Goal: Transaction & Acquisition: Purchase product/service

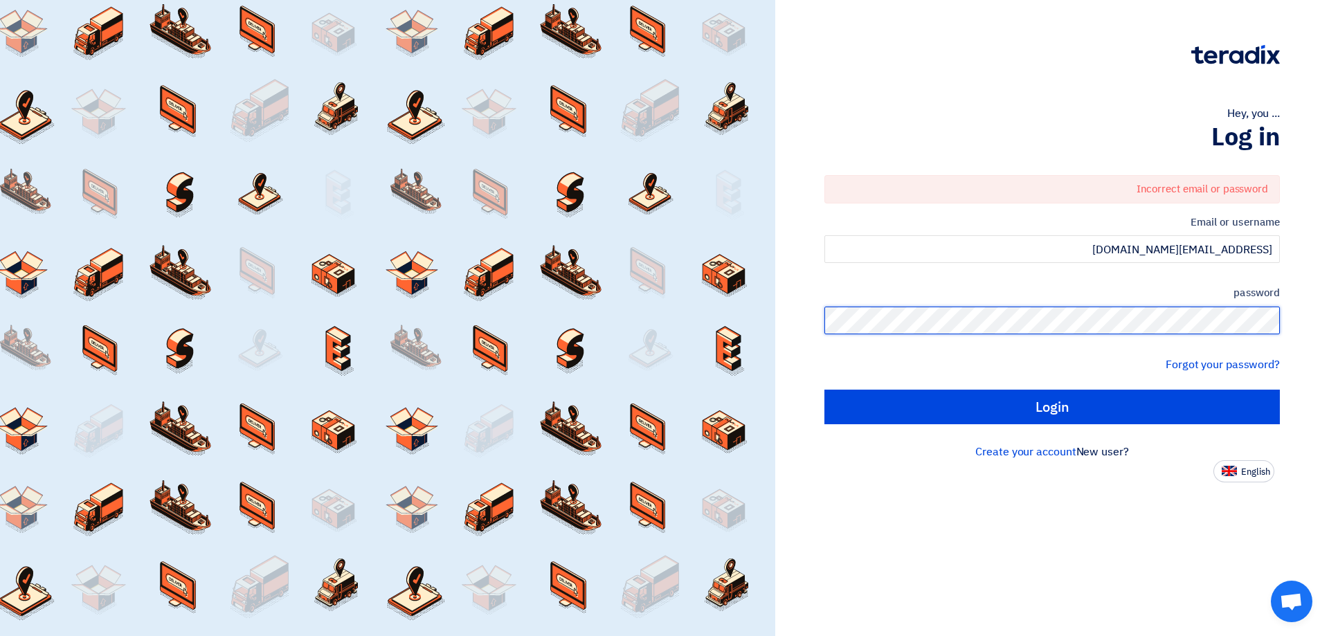
click at [1328, 315] on div "Hey, you ... Log in Incorrect email or password Email or username [EMAIL_ADDRES…" at bounding box center [1052, 318] width 554 height 636
click at [1283, 322] on div "Hey, you ... Log in Incorrect email or password Email or username [EMAIL_ADDRES…" at bounding box center [1052, 241] width 533 height 483
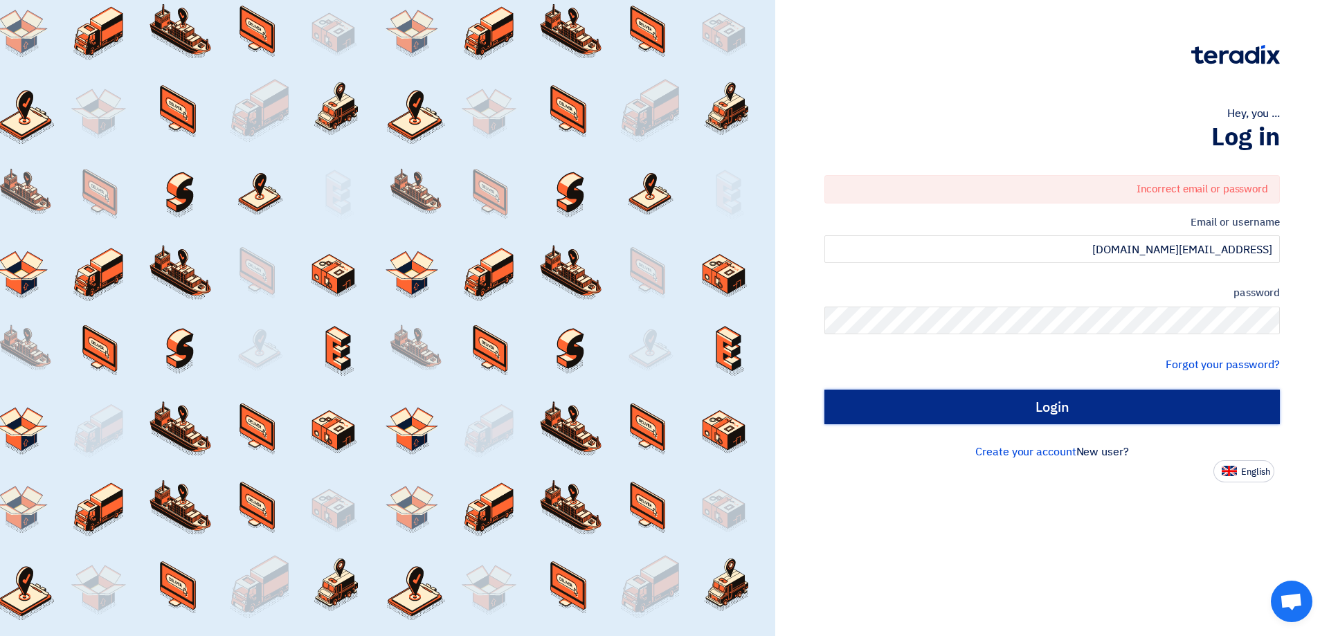
click at [1108, 401] on input "Login" at bounding box center [1052, 407] width 456 height 35
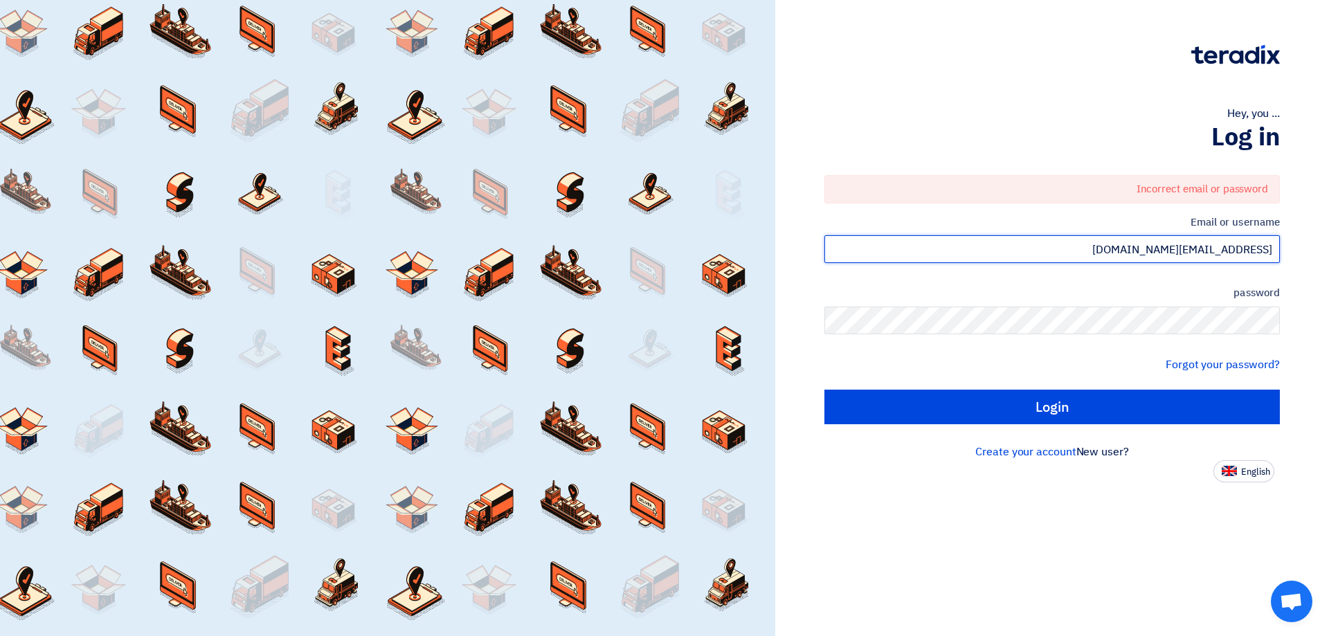
click at [1173, 246] on input "[EMAIL_ADDRESS][DOMAIN_NAME]" at bounding box center [1052, 249] width 456 height 28
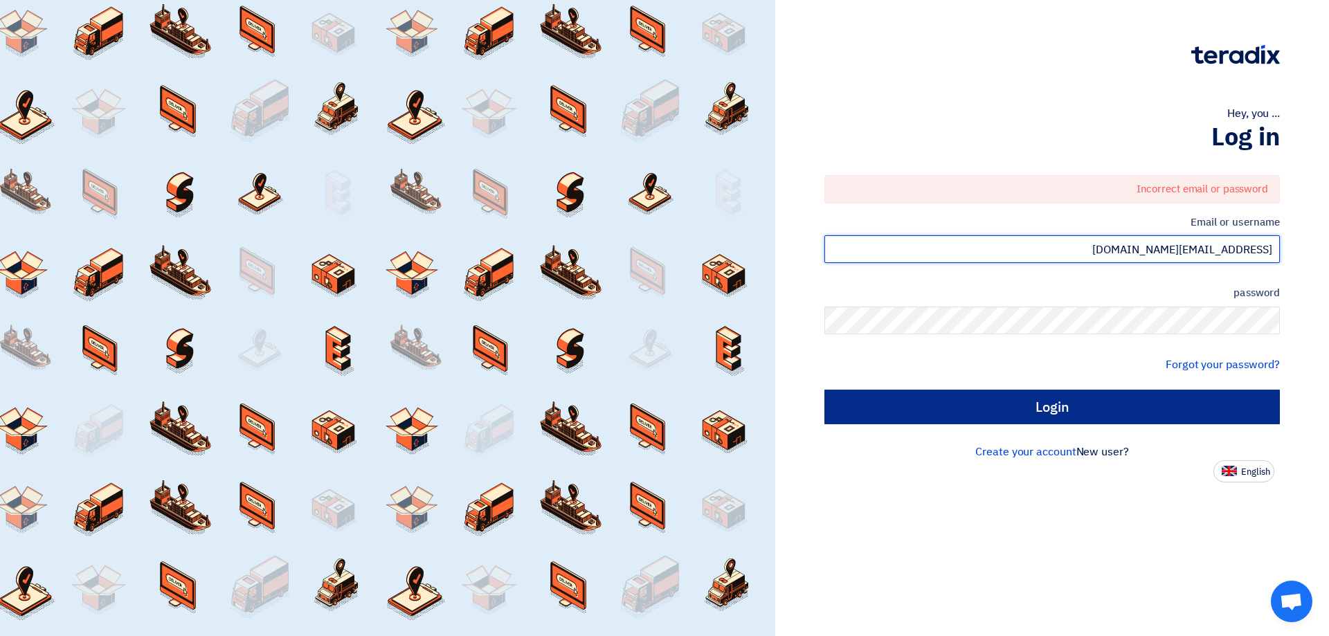
type input "[EMAIL_ADDRESS][DOMAIN_NAME]"
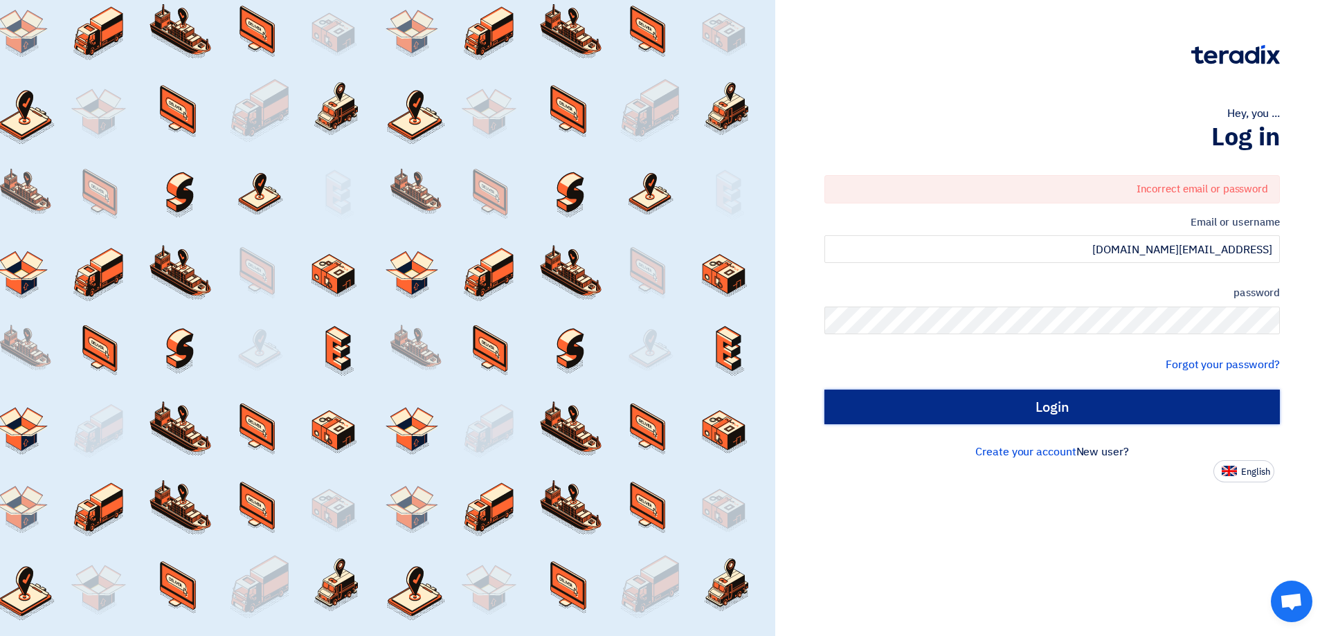
click at [1180, 399] on input "Login" at bounding box center [1052, 407] width 456 height 35
type input "Sign in"
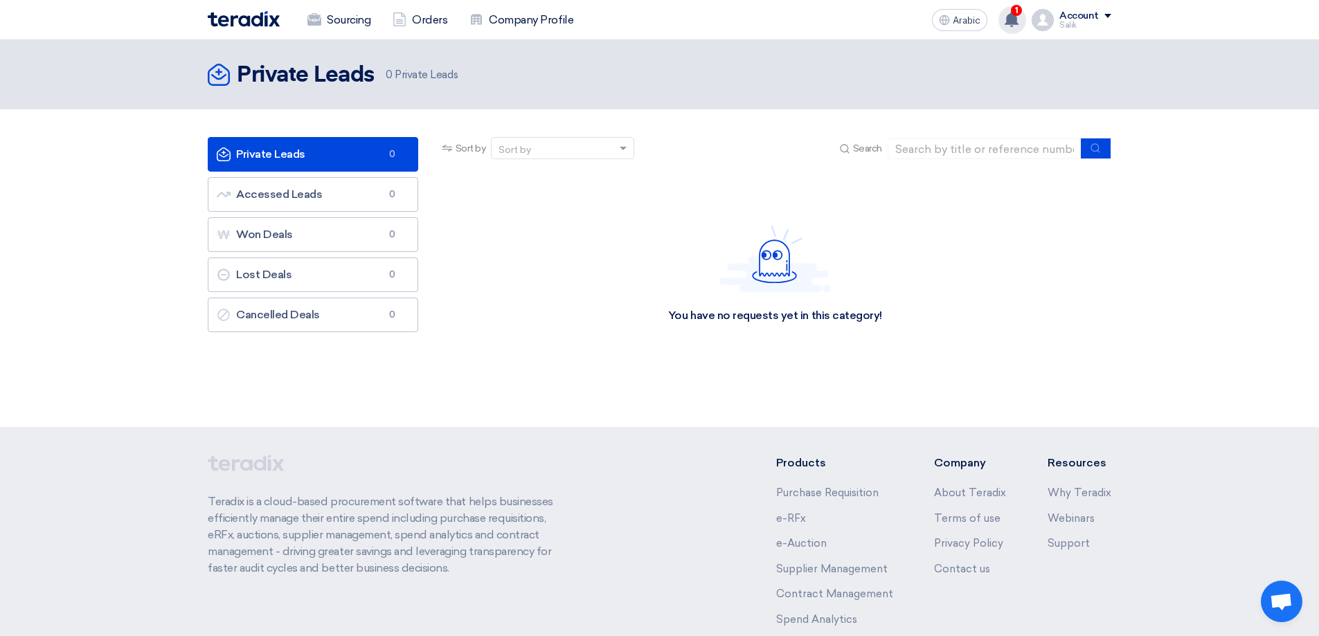
click at [1015, 20] on use at bounding box center [1011, 19] width 14 height 15
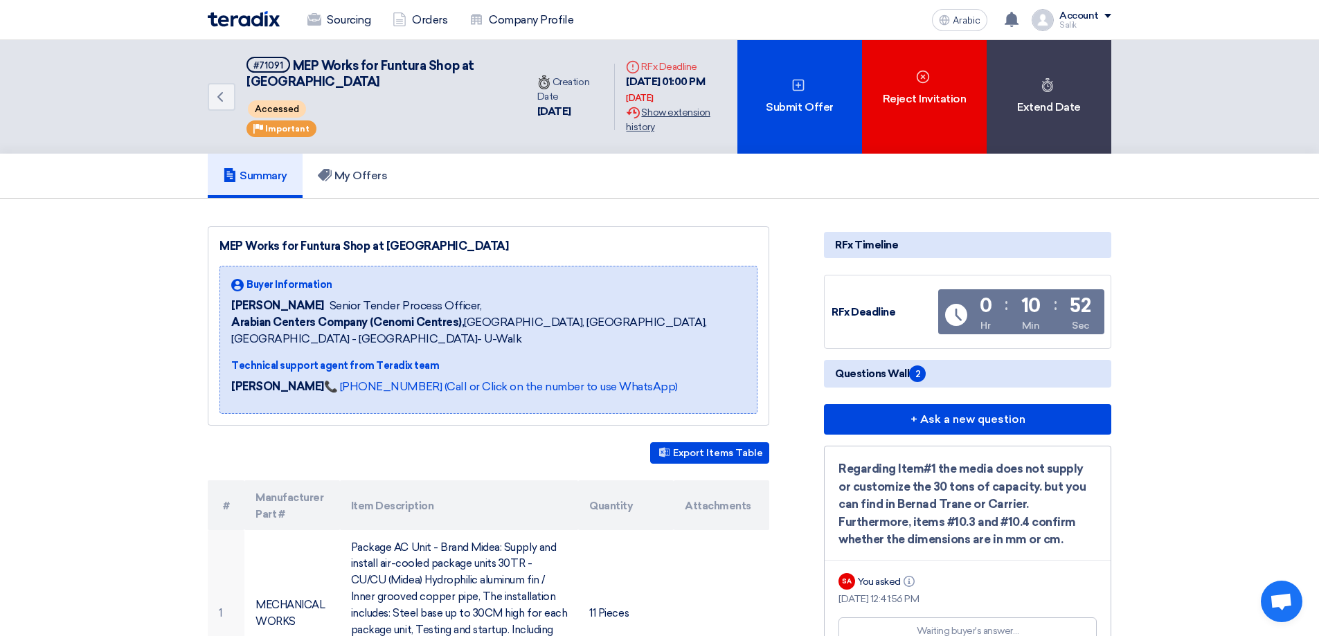
click at [674, 115] on font "Show extension history" at bounding box center [668, 120] width 84 height 26
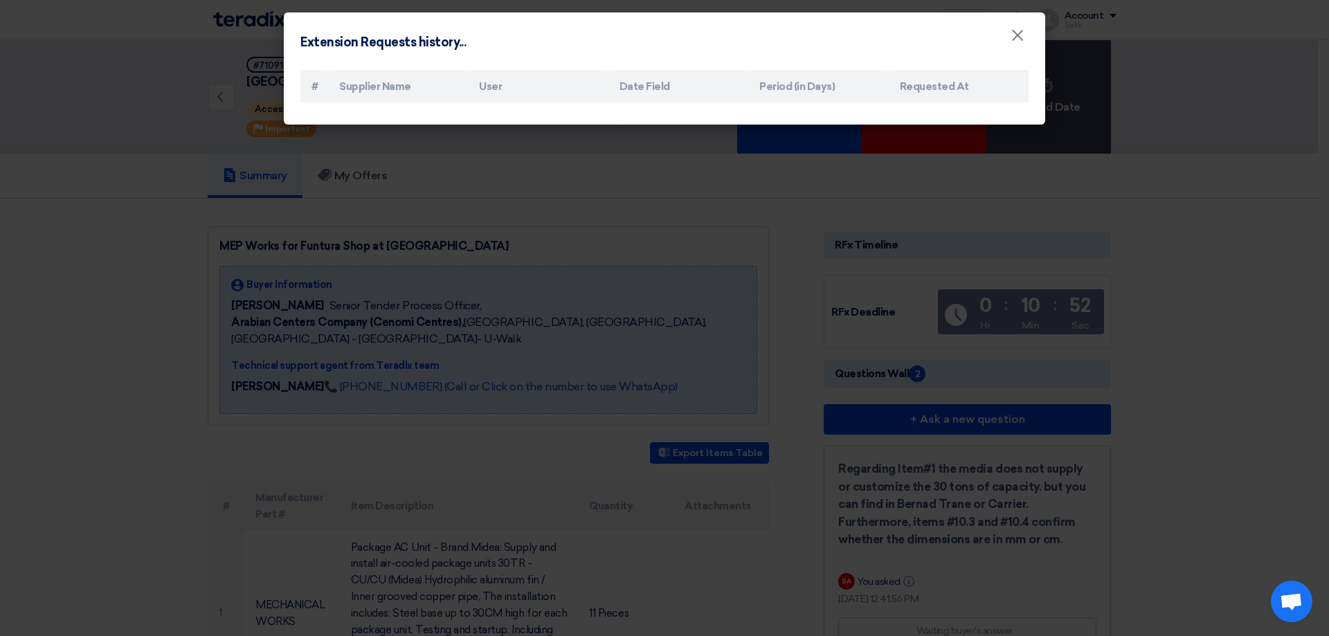
drag, startPoint x: 757, startPoint y: 100, endPoint x: 892, endPoint y: 89, distance: 135.4
click at [759, 99] on th "Period (in Days)" at bounding box center [818, 86] width 140 height 33
click at [896, 89] on th "Requested At" at bounding box center [959, 86] width 140 height 33
click at [770, 86] on font "Period (in Days)" at bounding box center [796, 86] width 75 height 12
click at [704, 89] on th "Date Field" at bounding box center [679, 86] width 140 height 33
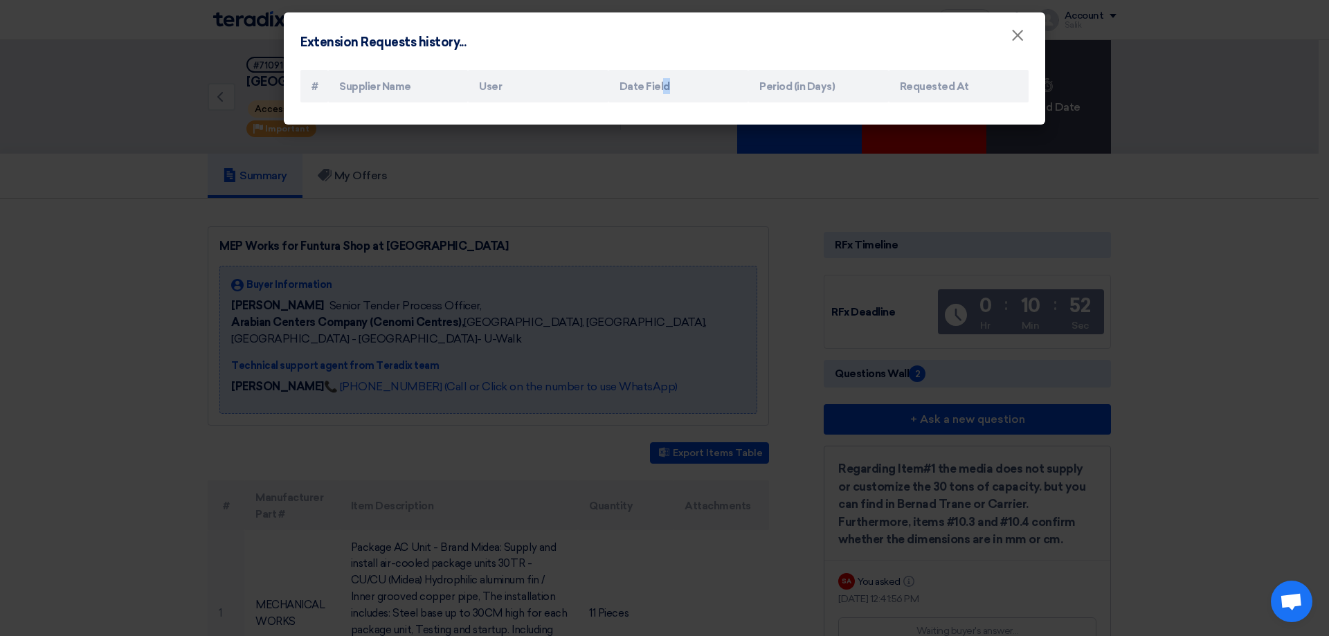
click at [660, 92] on th "Date Field" at bounding box center [679, 86] width 140 height 33
click at [627, 87] on font "Date Field" at bounding box center [645, 86] width 51 height 12
click at [586, 89] on th "User" at bounding box center [538, 86] width 140 height 33
drag, startPoint x: 510, startPoint y: 87, endPoint x: 462, endPoint y: 89, distance: 47.8
click at [499, 88] on th "User" at bounding box center [538, 86] width 140 height 33
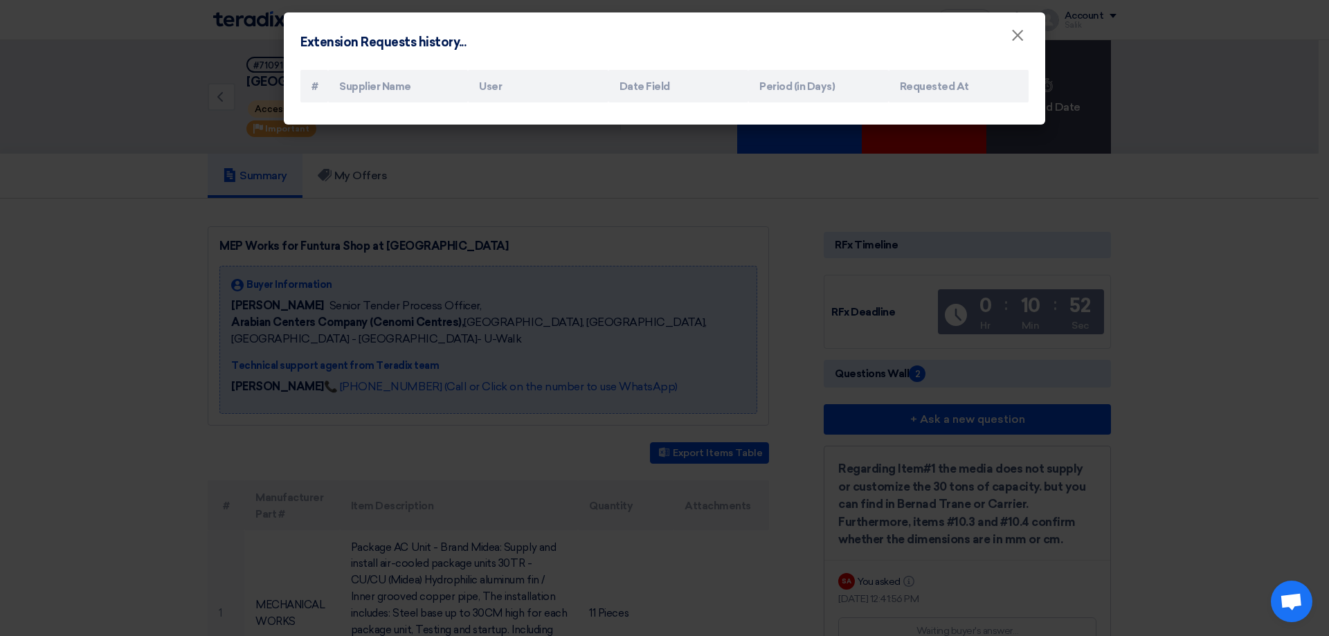
drag, startPoint x: 462, startPoint y: 89, endPoint x: 439, endPoint y: 85, distance: 23.8
click at [457, 89] on tr "# Supplier Name User Date Field Period (in Days) Requested At" at bounding box center [664, 86] width 728 height 33
click at [385, 51] on h4 "Extension Requests history..." at bounding box center [382, 42] width 165 height 19
drag, startPoint x: 383, startPoint y: 48, endPoint x: 431, endPoint y: 78, distance: 57.2
click at [384, 48] on font "Extension Requests history..." at bounding box center [382, 42] width 165 height 15
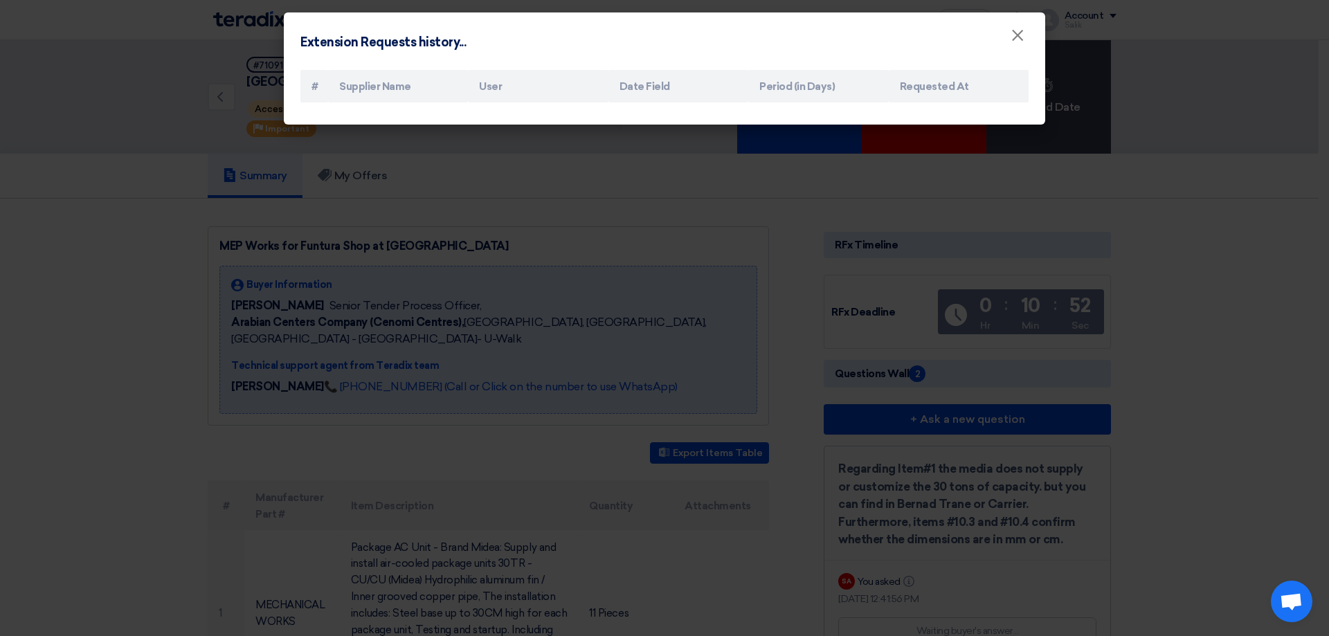
drag, startPoint x: 431, startPoint y: 78, endPoint x: 447, endPoint y: 84, distance: 16.9
click at [447, 84] on th "Supplier Name" at bounding box center [398, 86] width 140 height 33
click at [1020, 38] on font "×" at bounding box center [1018, 39] width 14 height 28
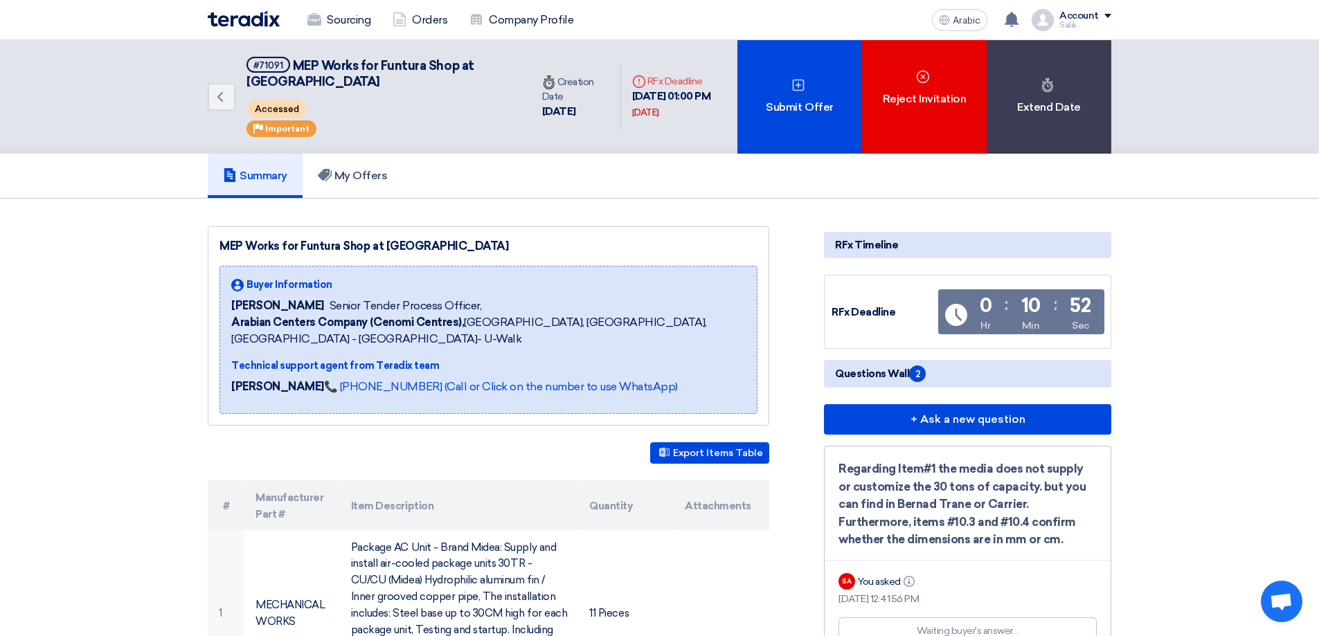
click at [542, 89] on div "Time Creation Date" at bounding box center [575, 89] width 67 height 29
click at [542, 87] on icon "Time" at bounding box center [549, 82] width 14 height 14
click at [542, 85] on icon "Time" at bounding box center [549, 82] width 14 height 14
click at [542, 83] on icon "Time" at bounding box center [549, 82] width 14 height 14
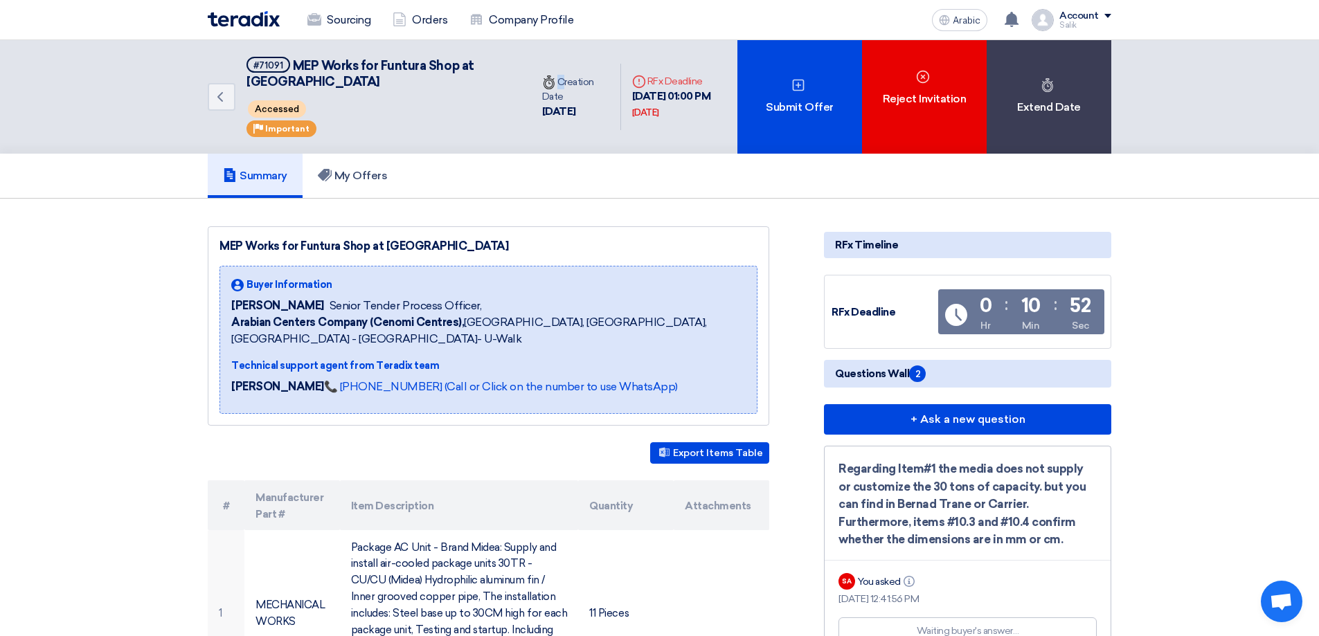
click at [542, 83] on icon "Time" at bounding box center [549, 82] width 14 height 14
click at [629, 121] on div "Deadline RFx Deadline [DATE] 01:00 PM [DATE]" at bounding box center [679, 97] width 116 height 68
click at [632, 114] on font "[DATE]" at bounding box center [645, 112] width 27 height 10
drag, startPoint x: 631, startPoint y: 131, endPoint x: 696, endPoint y: 129, distance: 65.1
click at [696, 129] on div "Deadline RFx Deadline [DATE] 01:00 PM [DATE]" at bounding box center [679, 97] width 116 height 68
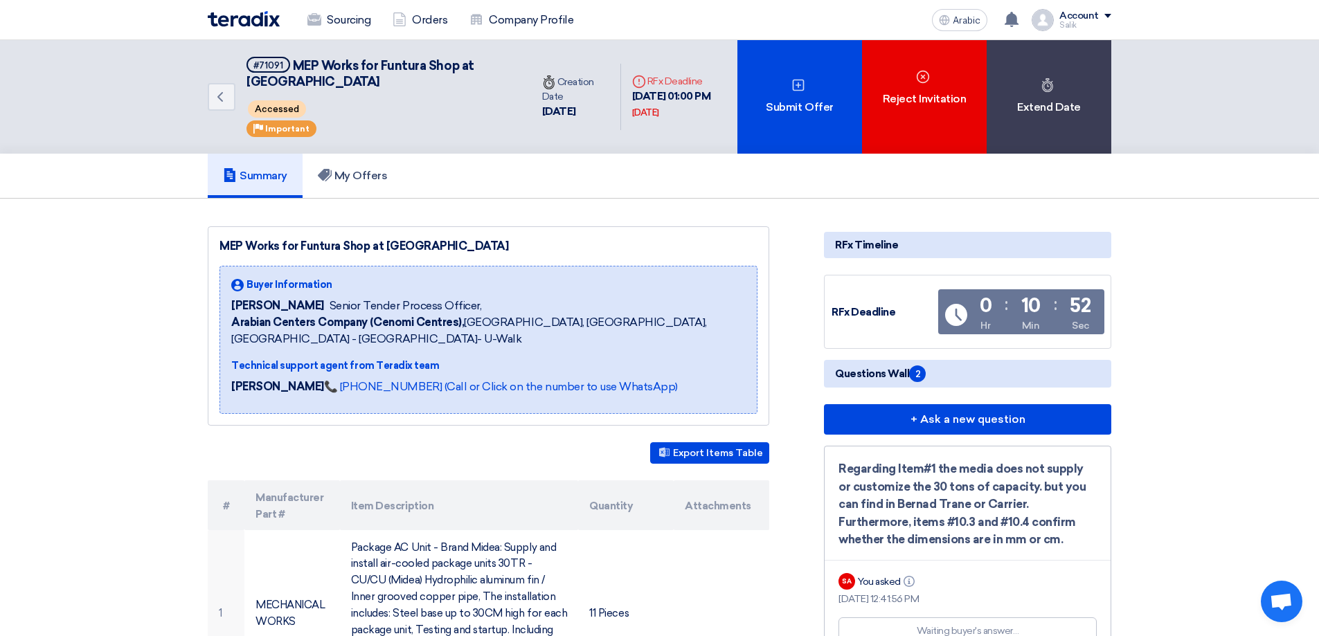
click at [635, 130] on div "Deadline RFx Deadline [DATE] 01:00 PM [DATE]" at bounding box center [679, 97] width 116 height 68
click at [631, 127] on div "Deadline RFx Deadline [DATE] 01:00 PM [DATE]" at bounding box center [679, 97] width 116 height 68
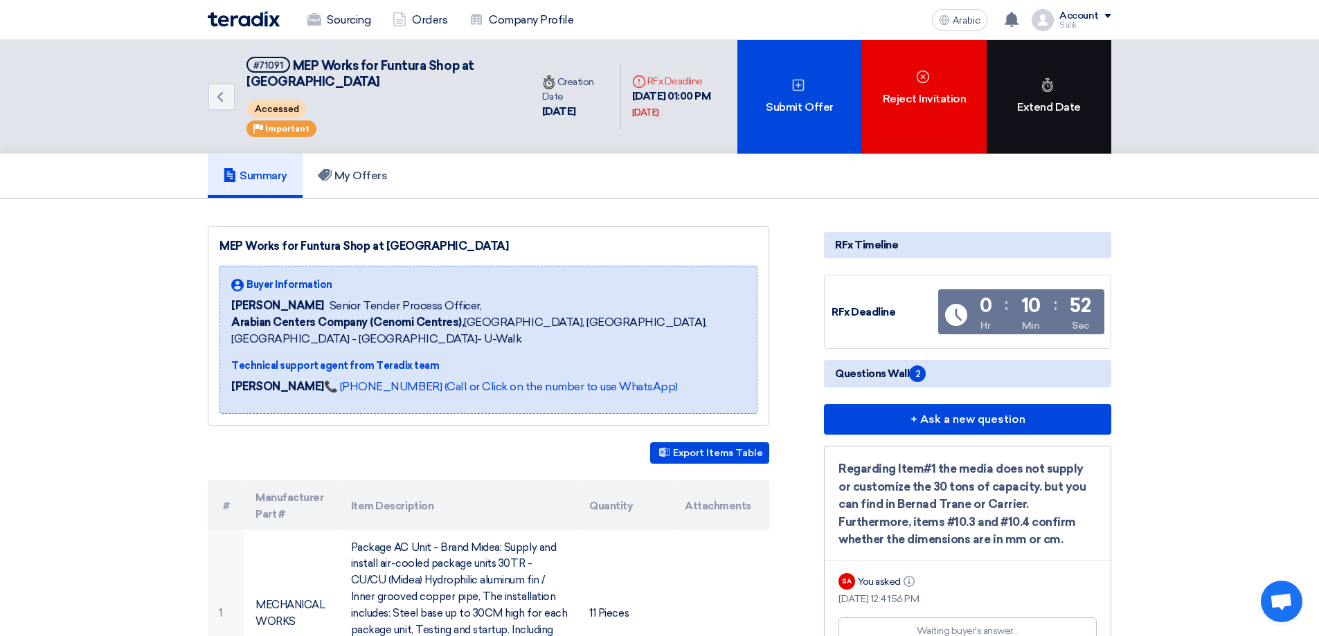
click at [1045, 118] on div "Extend Date" at bounding box center [1048, 97] width 125 height 114
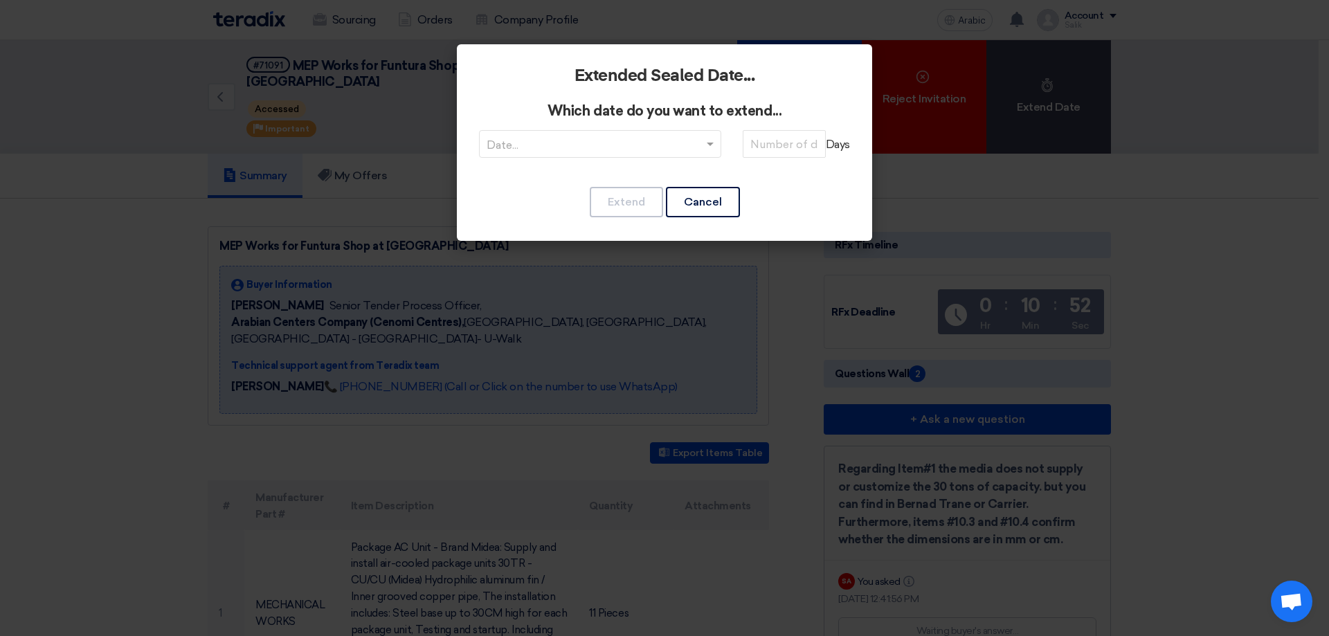
click at [707, 141] on span at bounding box center [711, 144] width 17 height 17
click at [775, 140] on input "number" at bounding box center [784, 144] width 83 height 28
click at [713, 144] on span at bounding box center [710, 145] width 7 height 5
click at [541, 142] on input "text" at bounding box center [593, 145] width 213 height 23
click at [676, 200] on button "Cancel" at bounding box center [703, 202] width 74 height 30
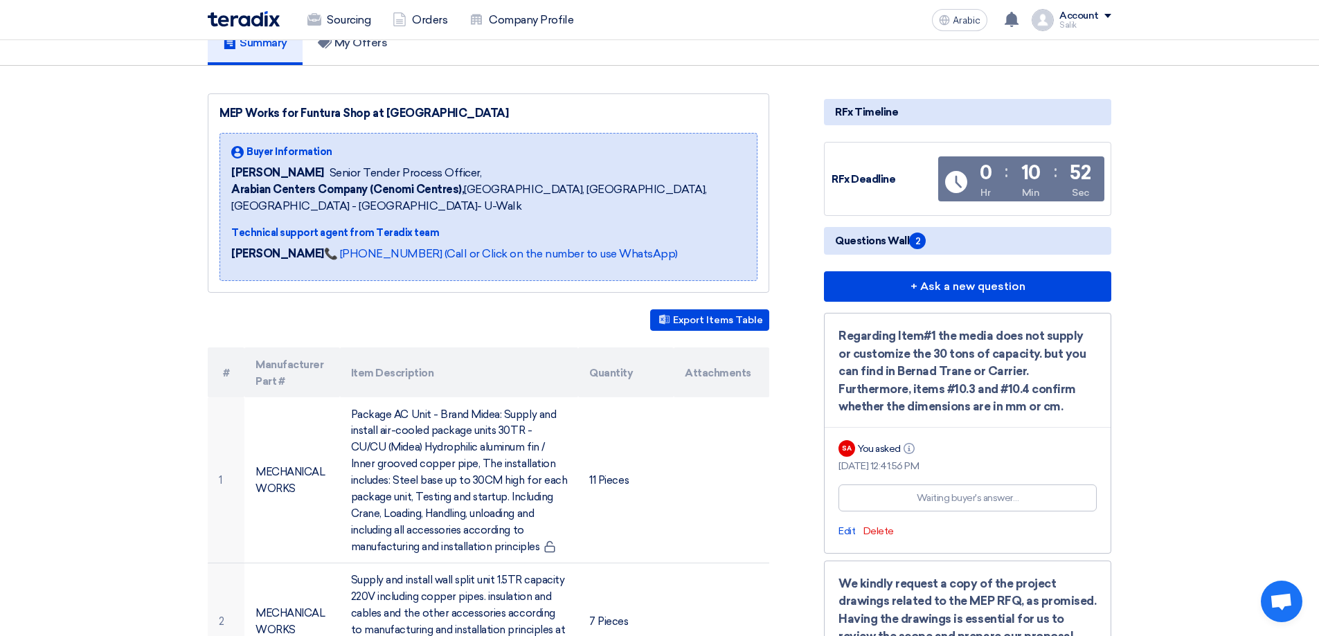
scroll to position [138, 0]
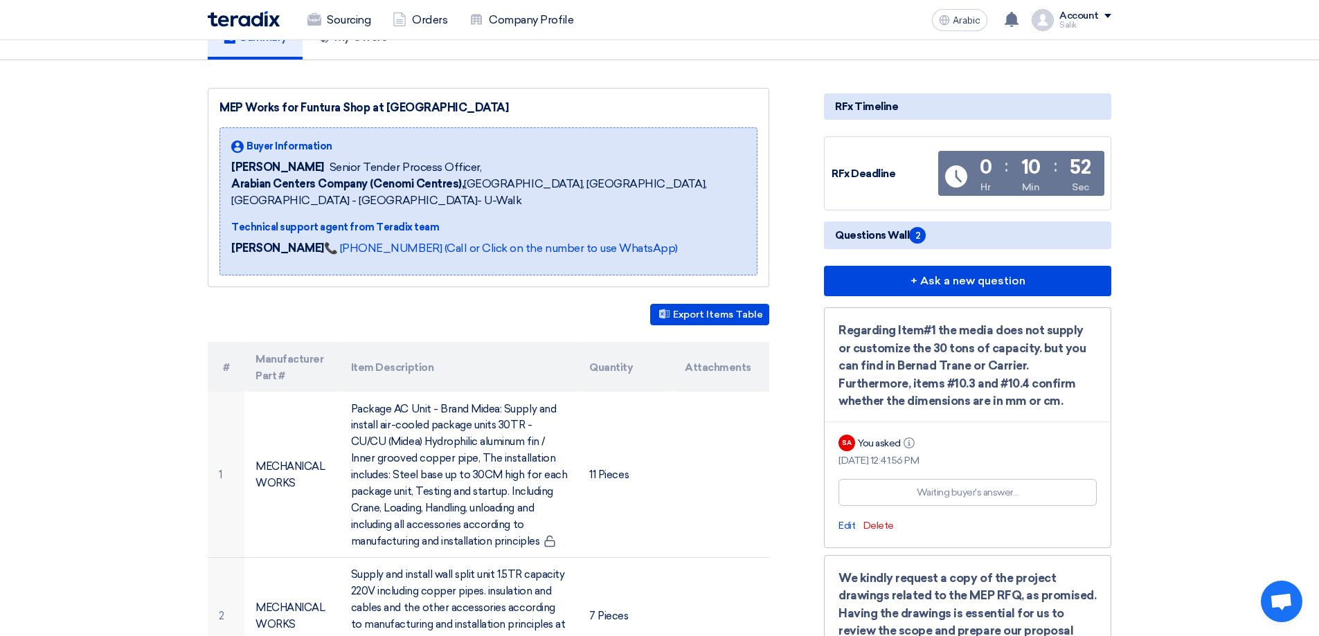
click at [905, 231] on font "Questions Wall" at bounding box center [872, 235] width 74 height 12
click at [921, 235] on span "2" at bounding box center [917, 235] width 17 height 17
click at [937, 281] on font "+ Ask a new question" at bounding box center [967, 280] width 115 height 13
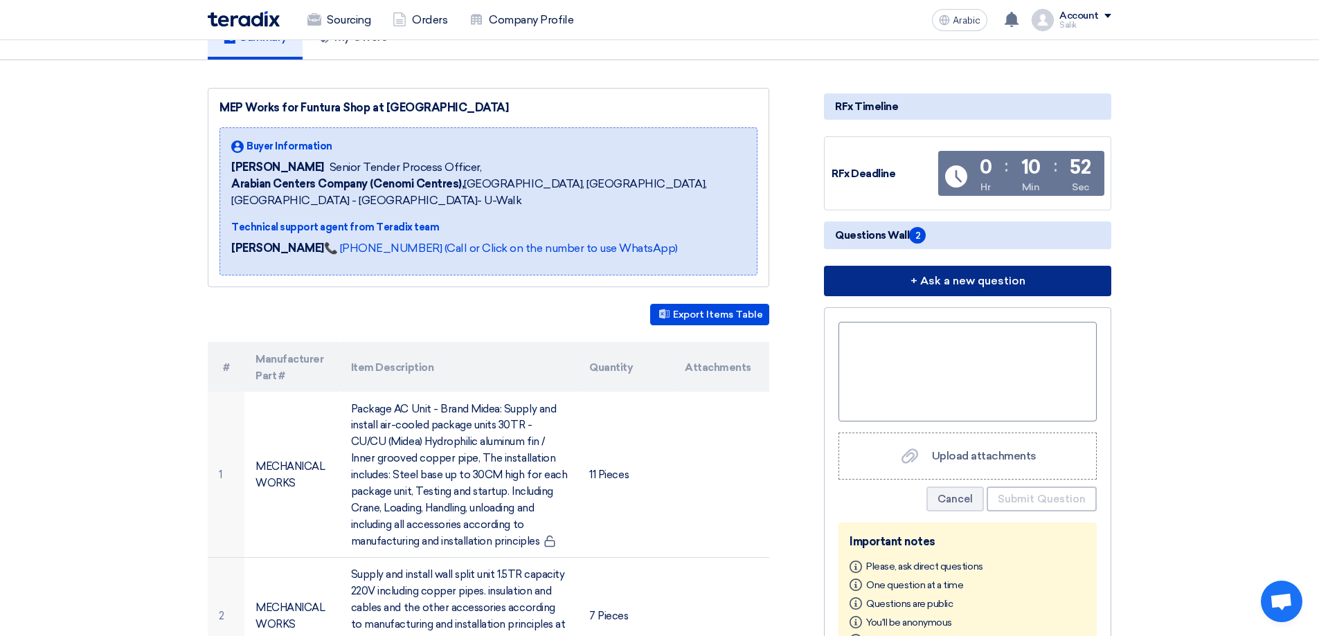
scroll to position [208, 0]
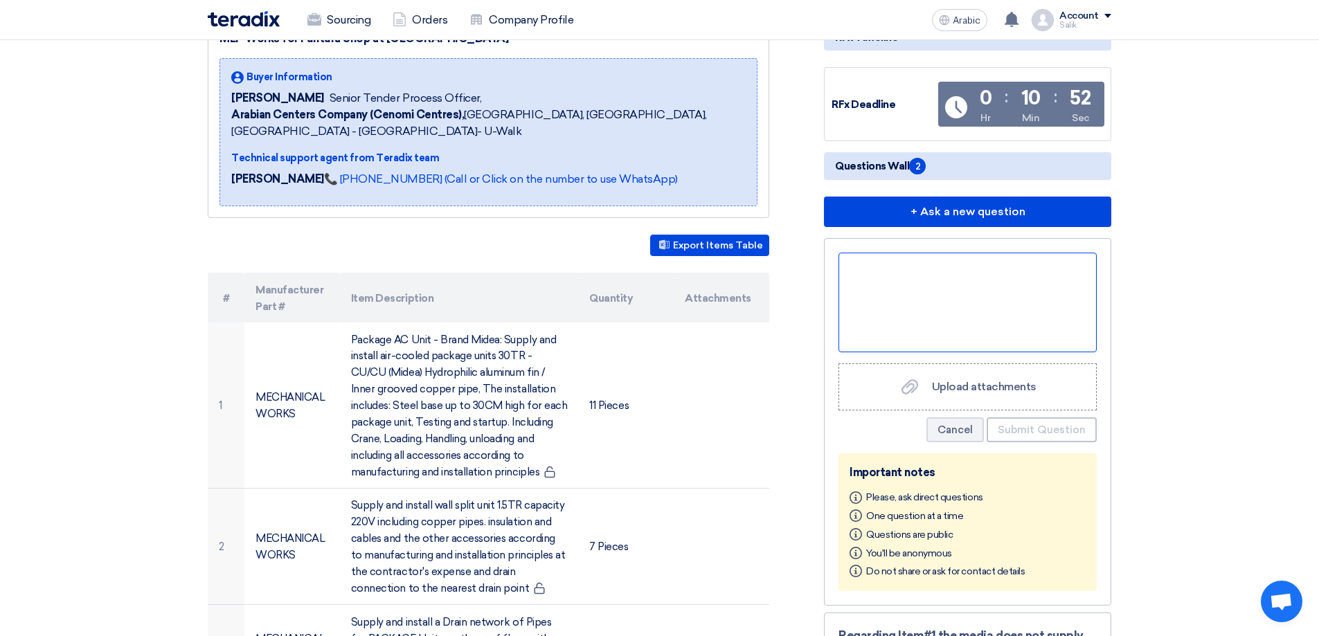
click at [870, 276] on div at bounding box center [967, 303] width 258 height 100
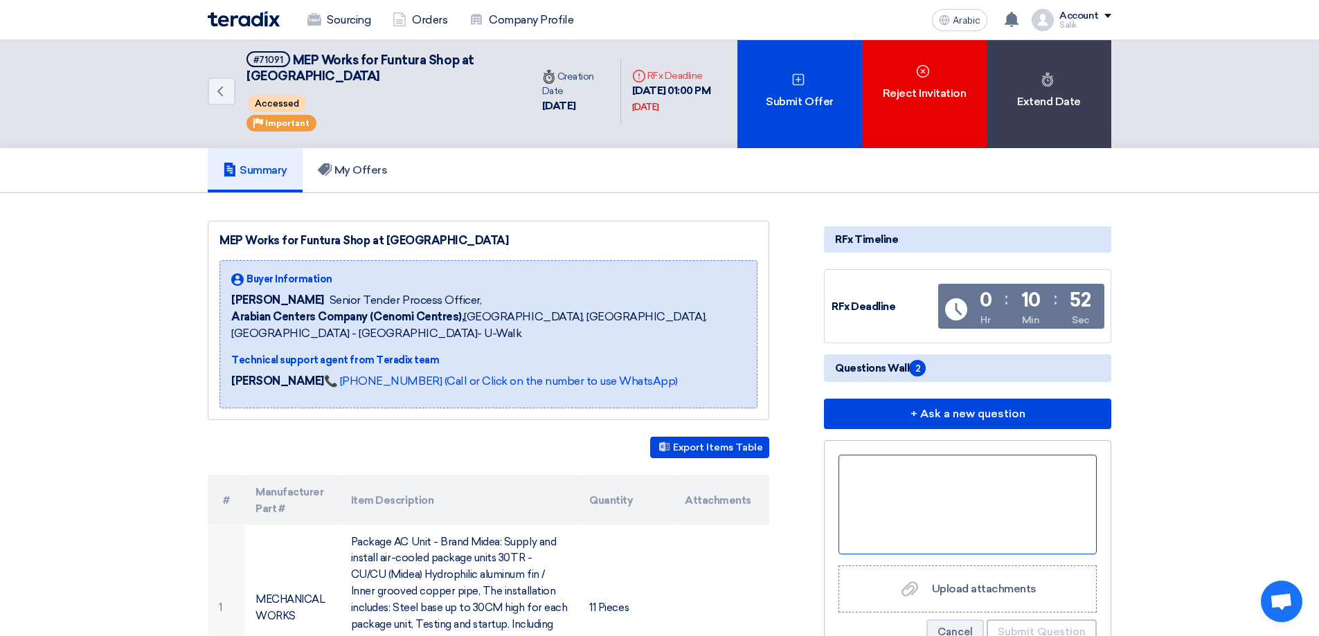
scroll to position [0, 0]
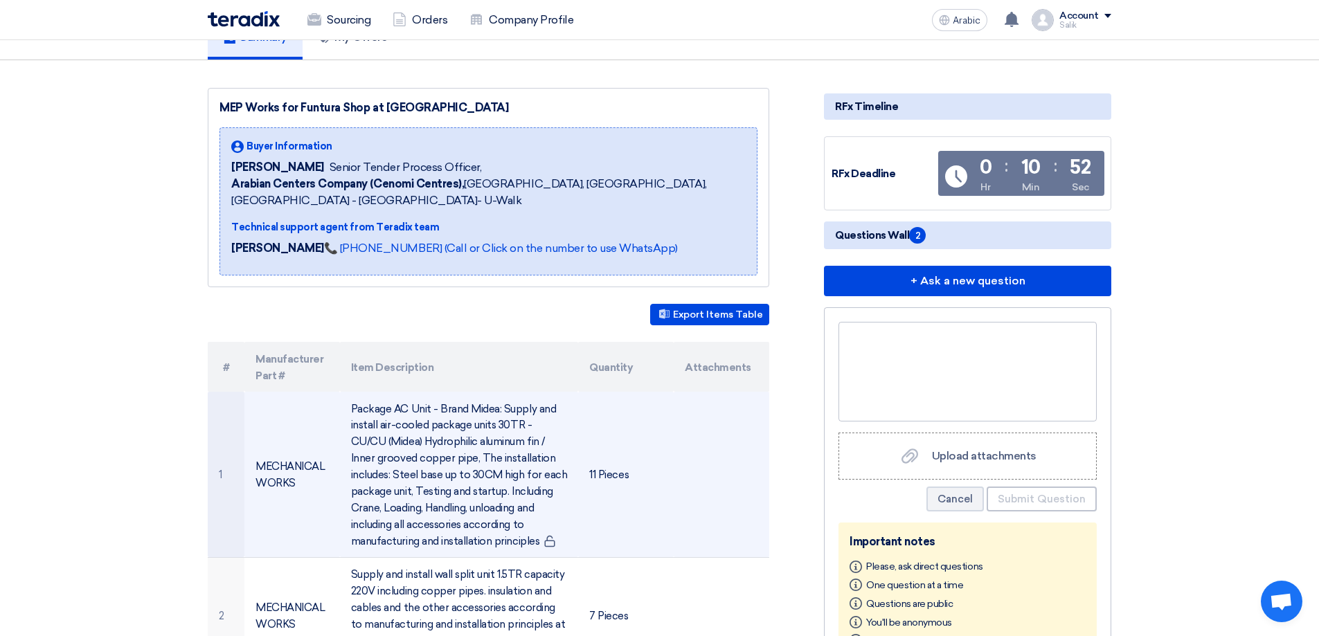
click at [700, 449] on td at bounding box center [722, 474] width 96 height 165
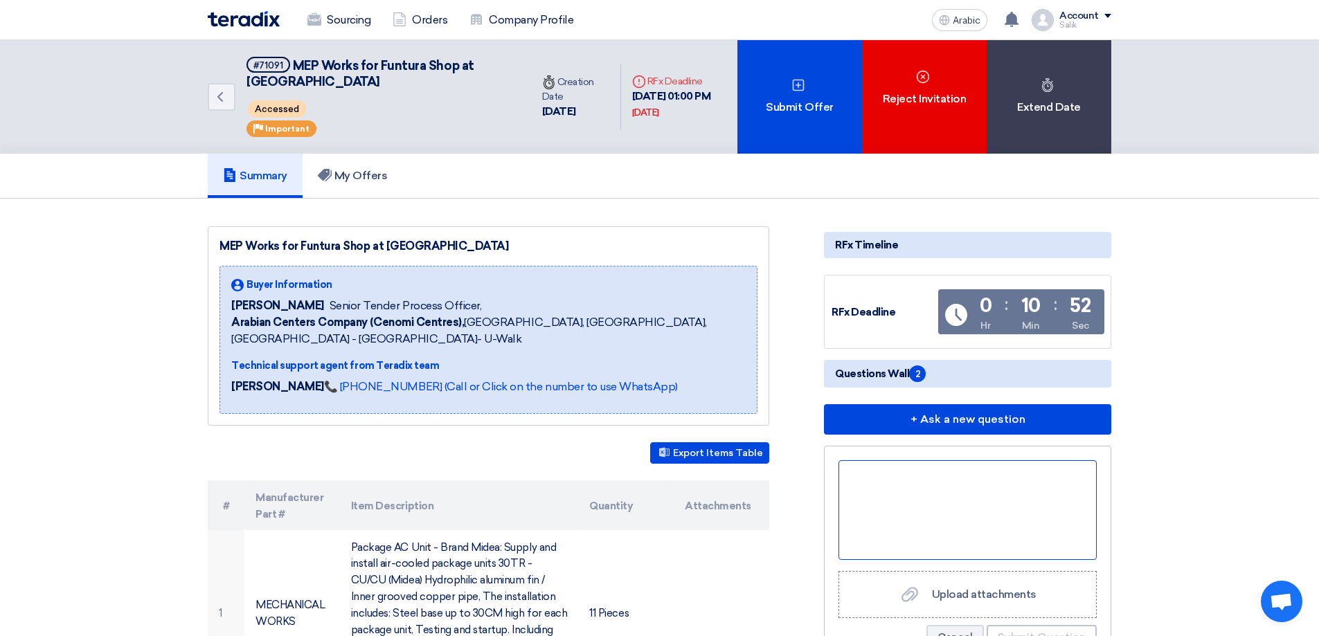
click at [902, 473] on div at bounding box center [967, 510] width 258 height 100
click at [935, 474] on div "Please extend time till 4 PM" at bounding box center [967, 510] width 258 height 100
click at [930, 468] on div "Please extend time till 4 PM" at bounding box center [967, 510] width 258 height 100
click at [926, 471] on div "Please extend time till 4 PM" at bounding box center [967, 510] width 258 height 100
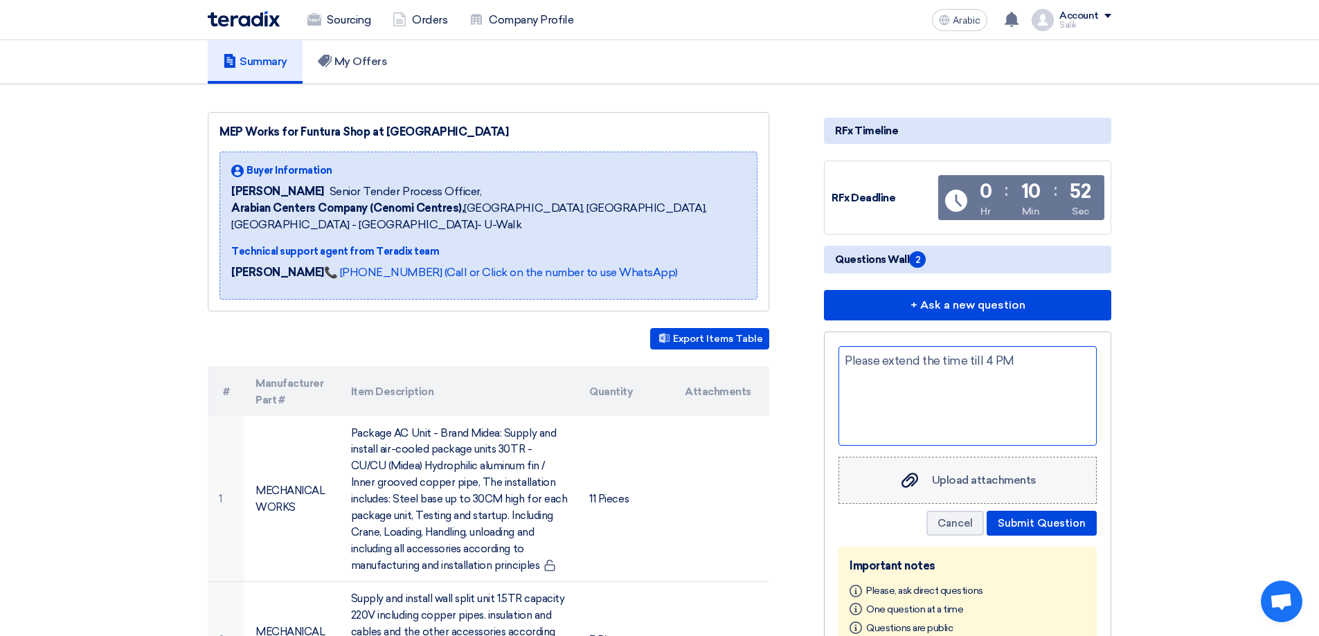
scroll to position [138, 0]
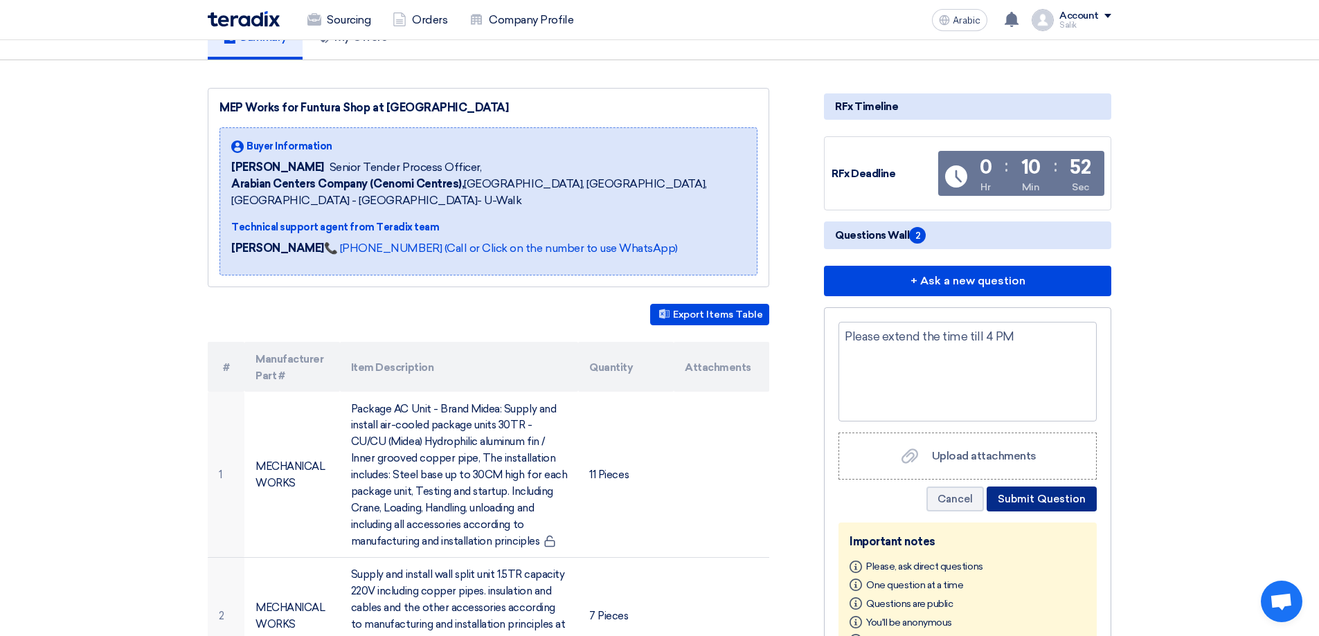
click at [1019, 507] on button "Submit Question" at bounding box center [1041, 499] width 110 height 25
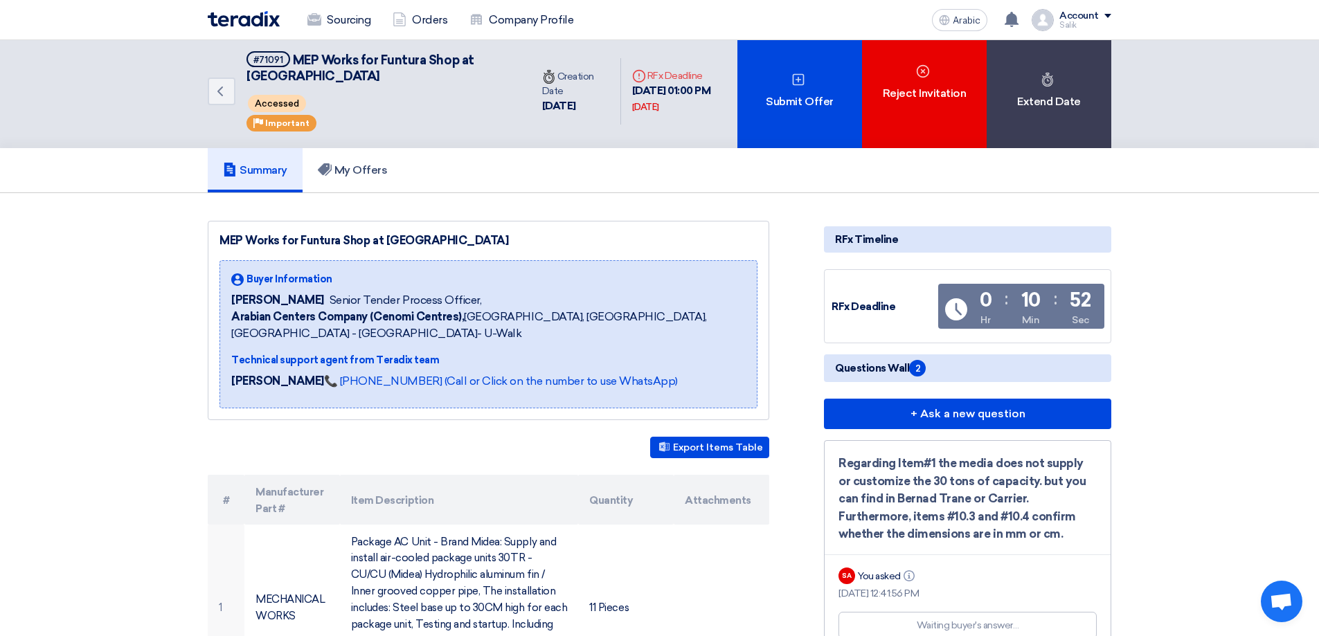
scroll to position [0, 0]
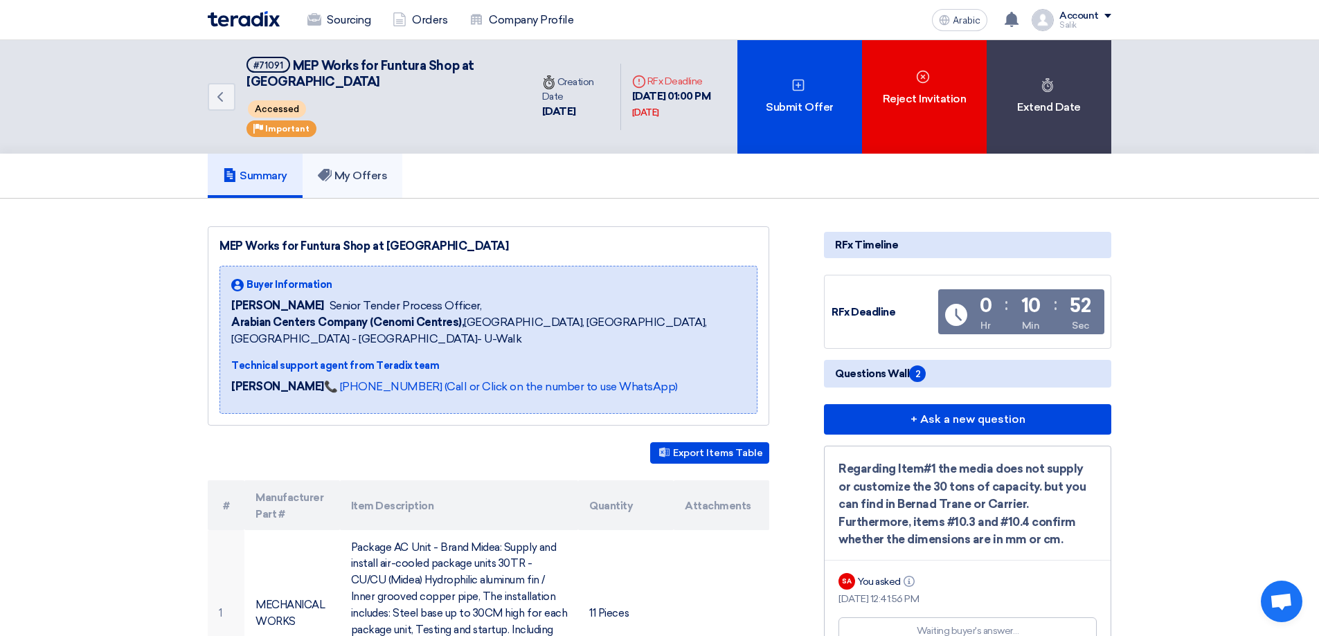
click at [348, 172] on font "My Offers" at bounding box center [360, 175] width 53 height 13
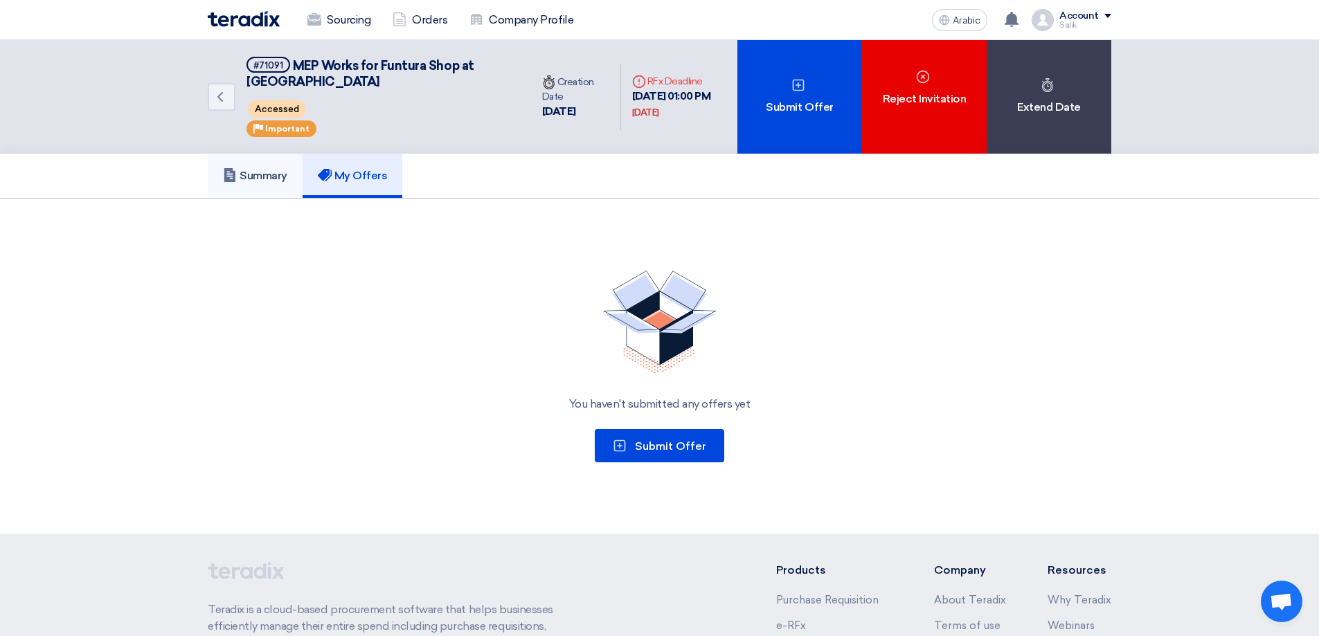
click at [271, 177] on font "Summary" at bounding box center [264, 175] width 48 height 13
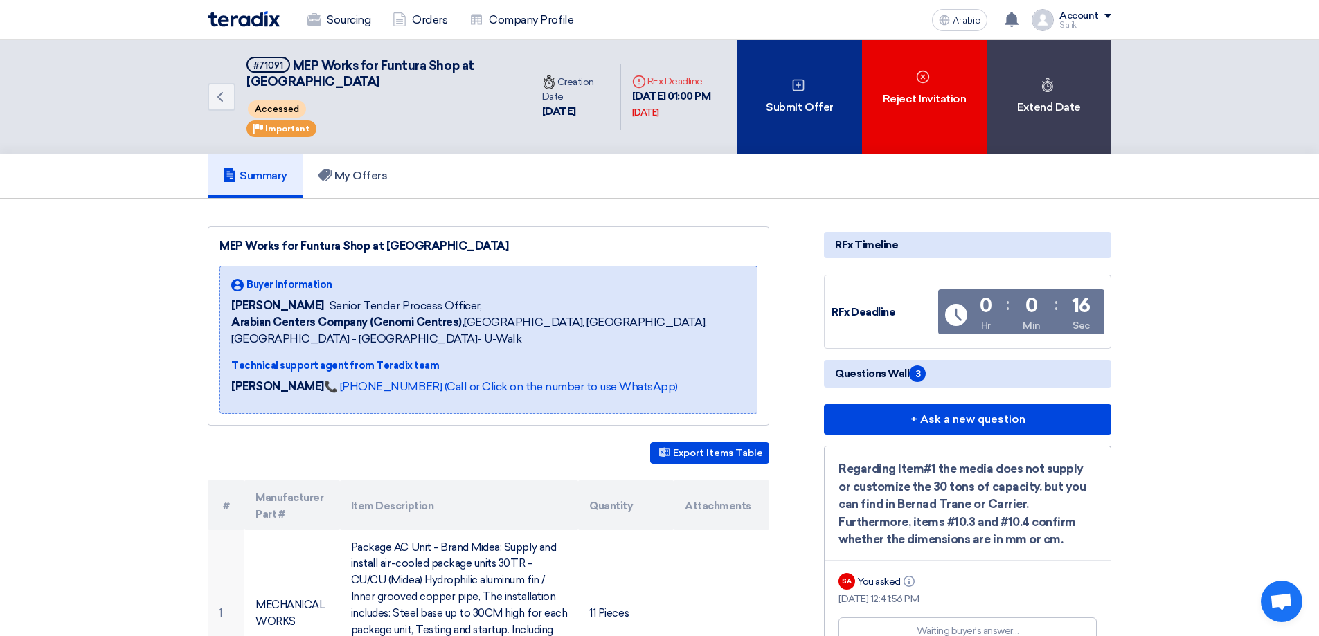
click at [795, 139] on div "Submit Offer" at bounding box center [799, 97] width 125 height 114
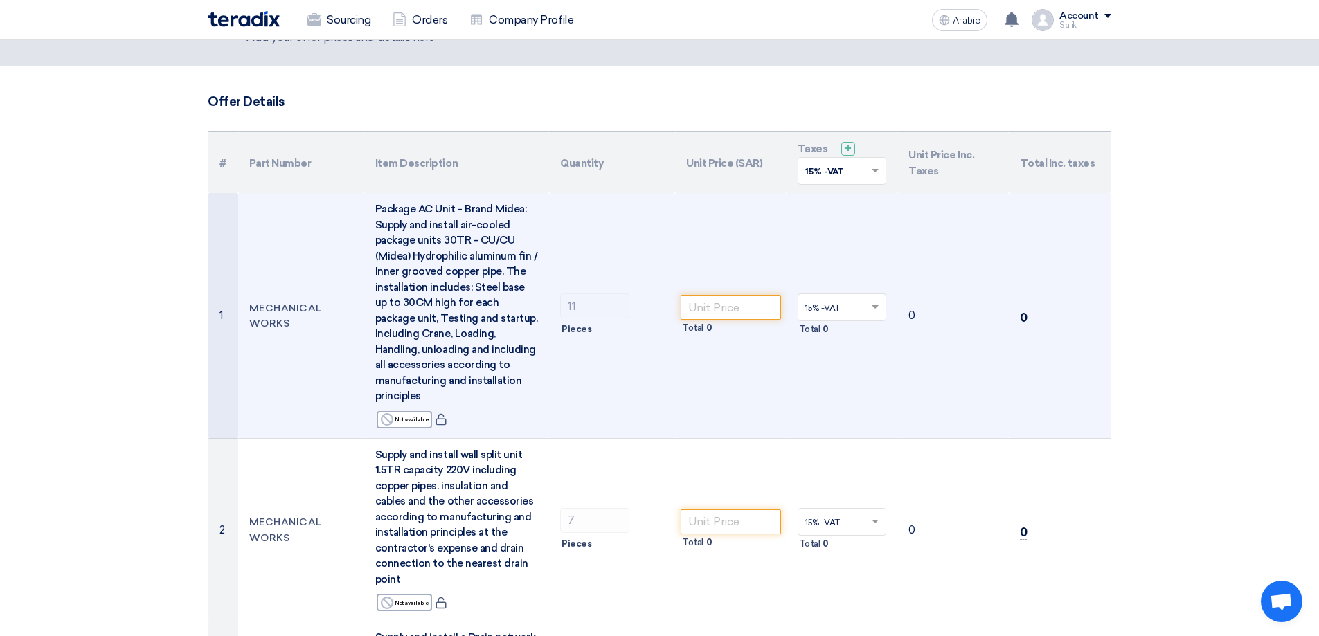
scroll to position [69, 0]
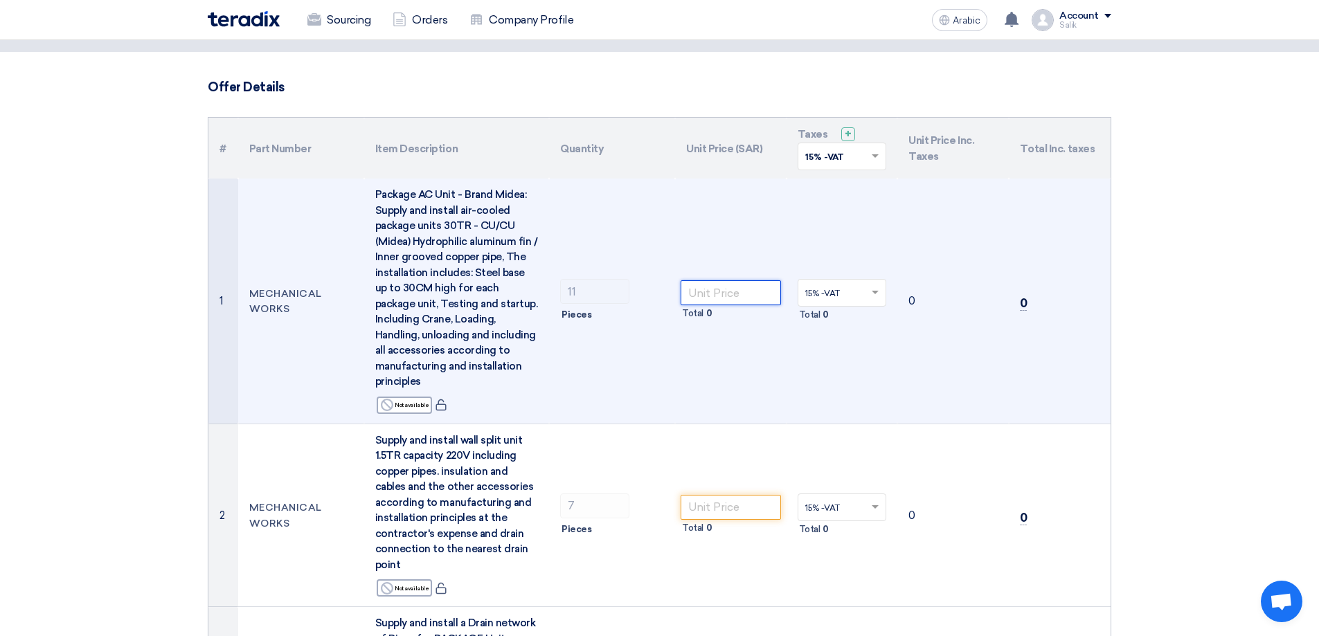
click at [713, 294] on input "number" at bounding box center [731, 292] width 100 height 25
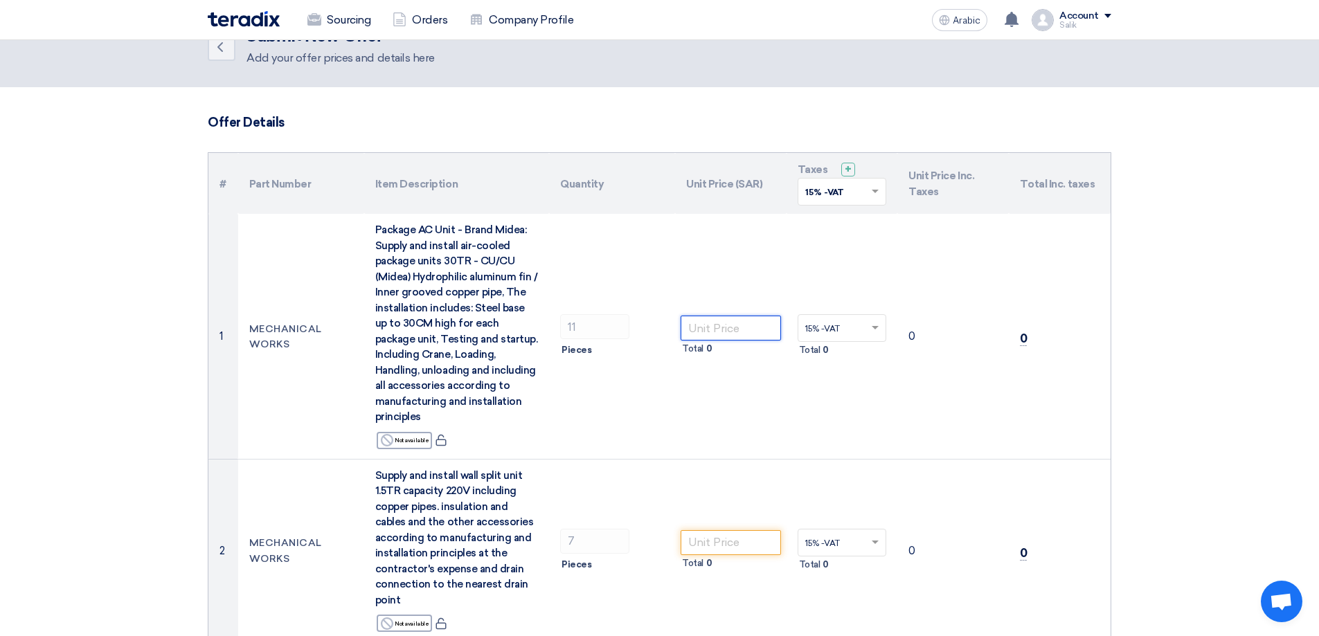
scroll to position [0, 0]
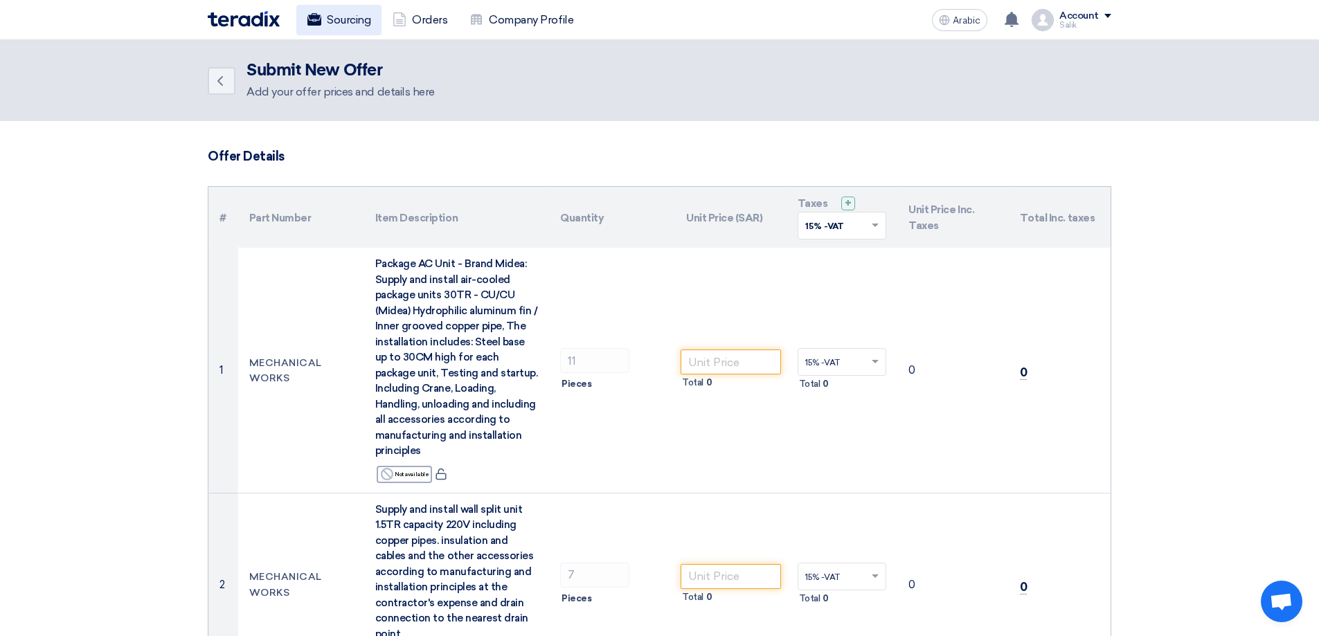
click at [315, 22] on use at bounding box center [314, 19] width 14 height 12
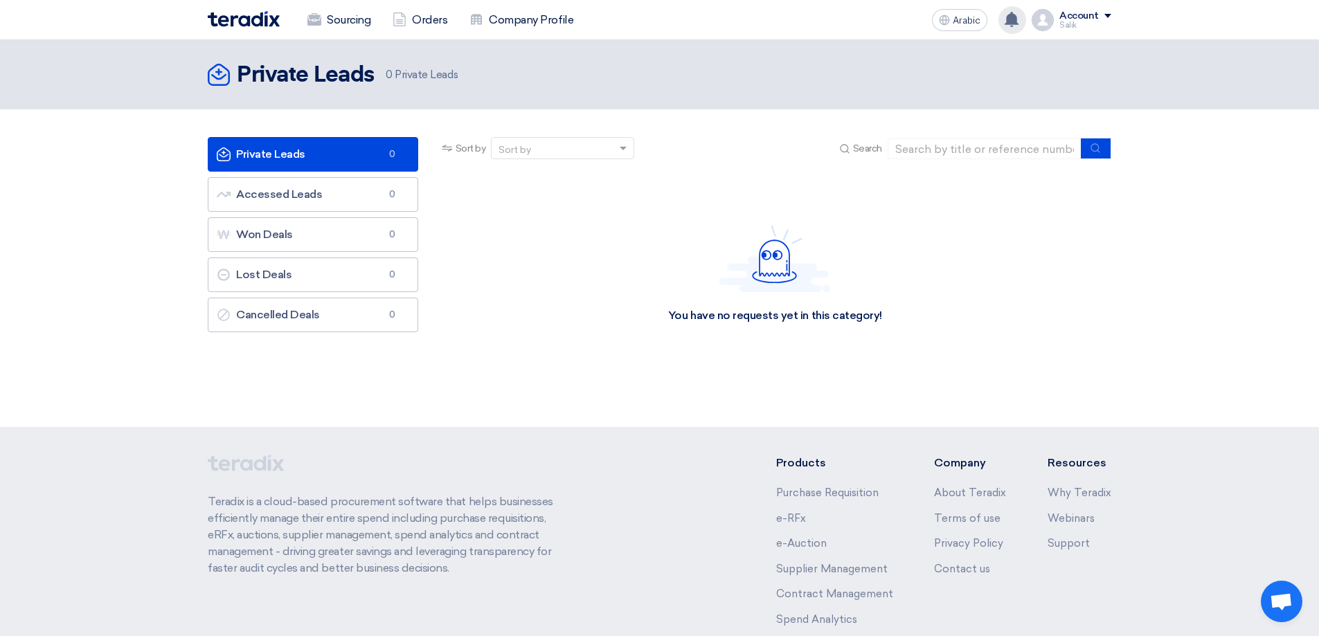
click at [1010, 21] on use at bounding box center [1011, 19] width 14 height 15
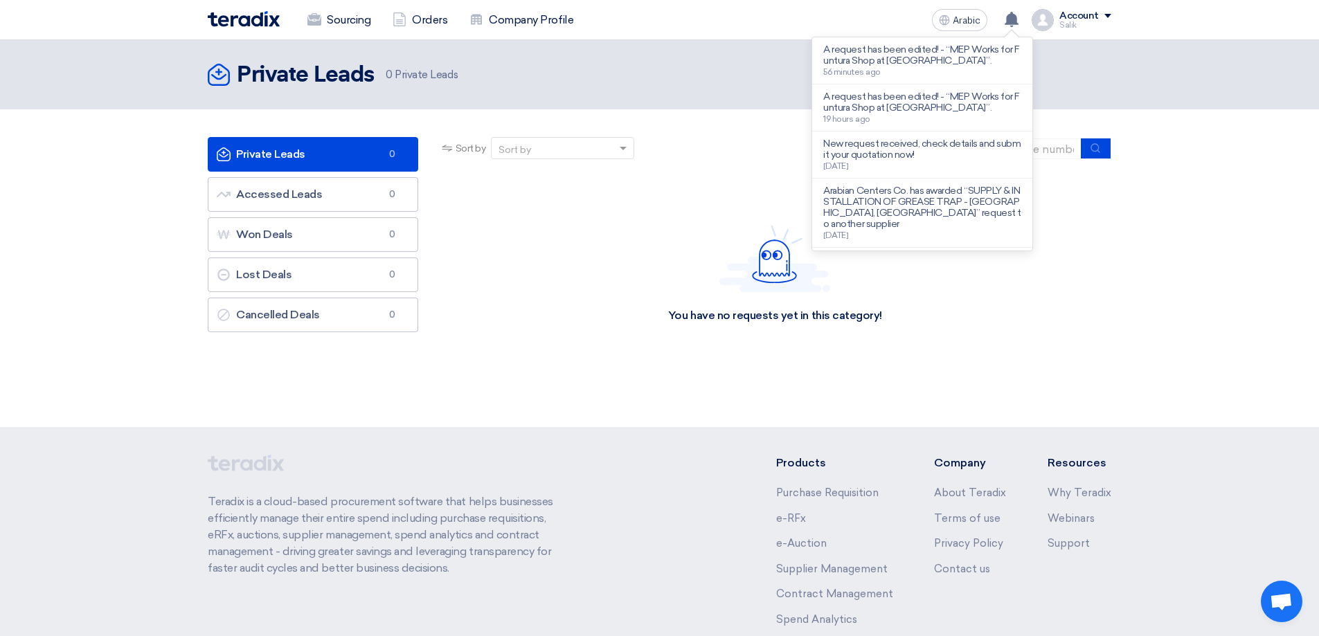
click at [899, 62] on font "A request has been edited! - “MEP Works for Funtura Shop at [GEOGRAPHIC_DATA]”." at bounding box center [921, 55] width 196 height 23
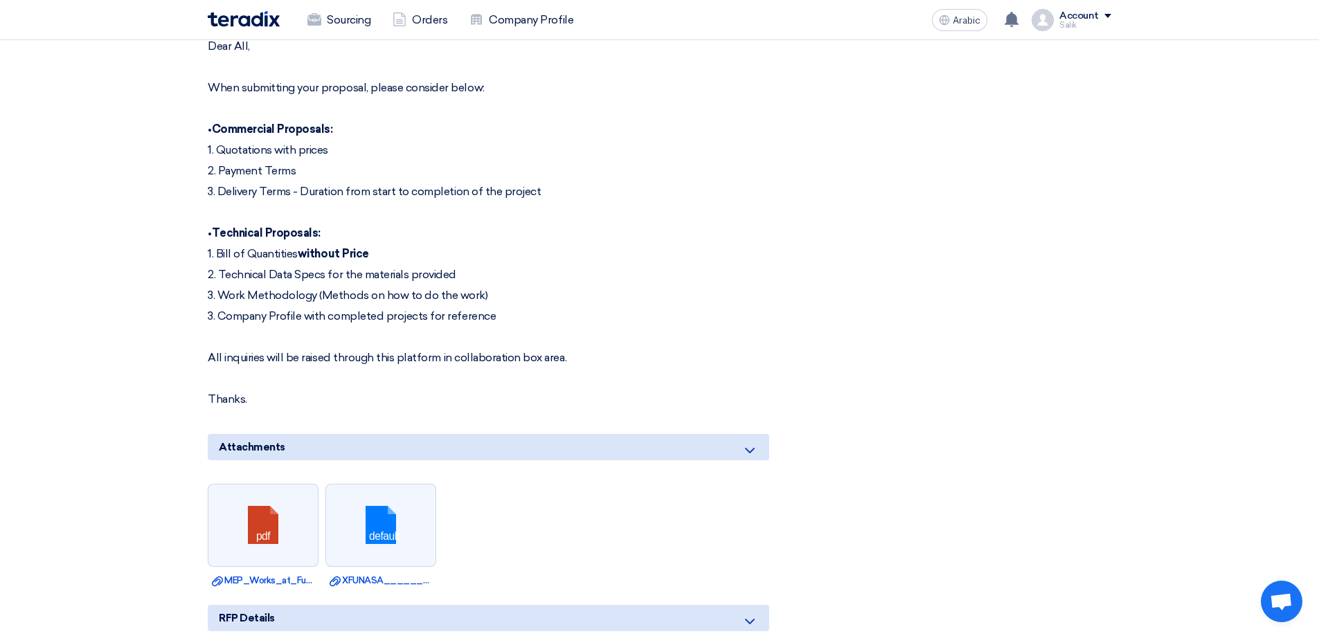
scroll to position [2439, 0]
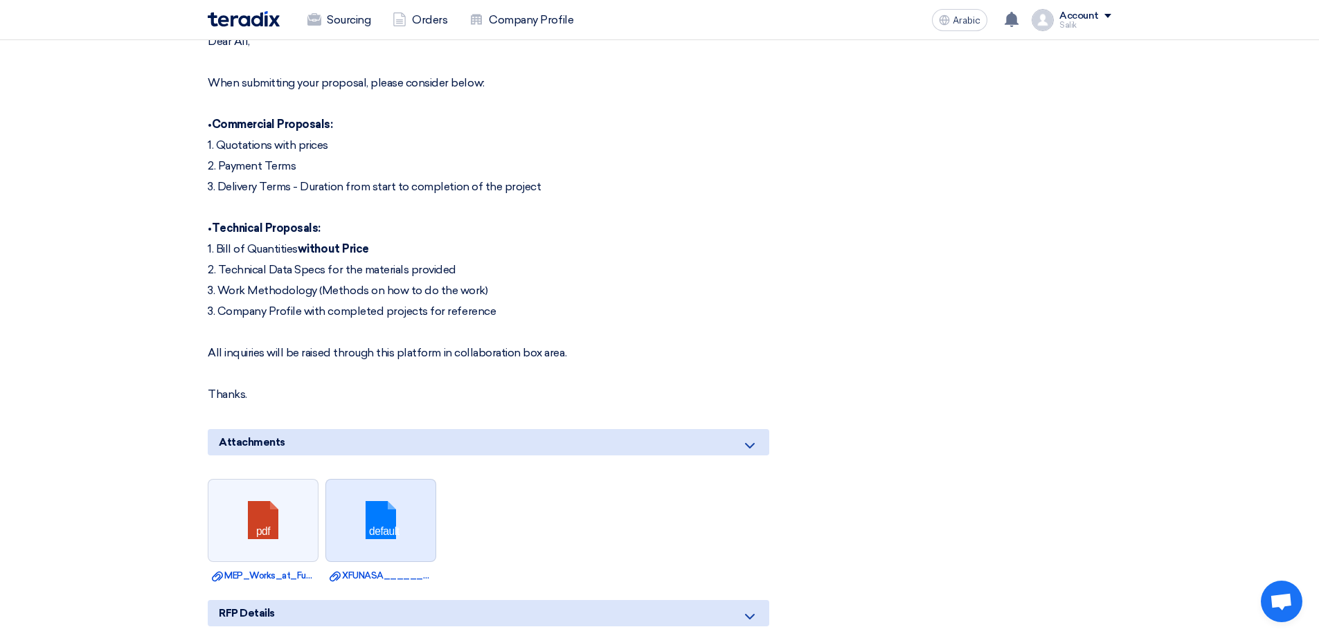
click at [374, 489] on link at bounding box center [381, 521] width 111 height 83
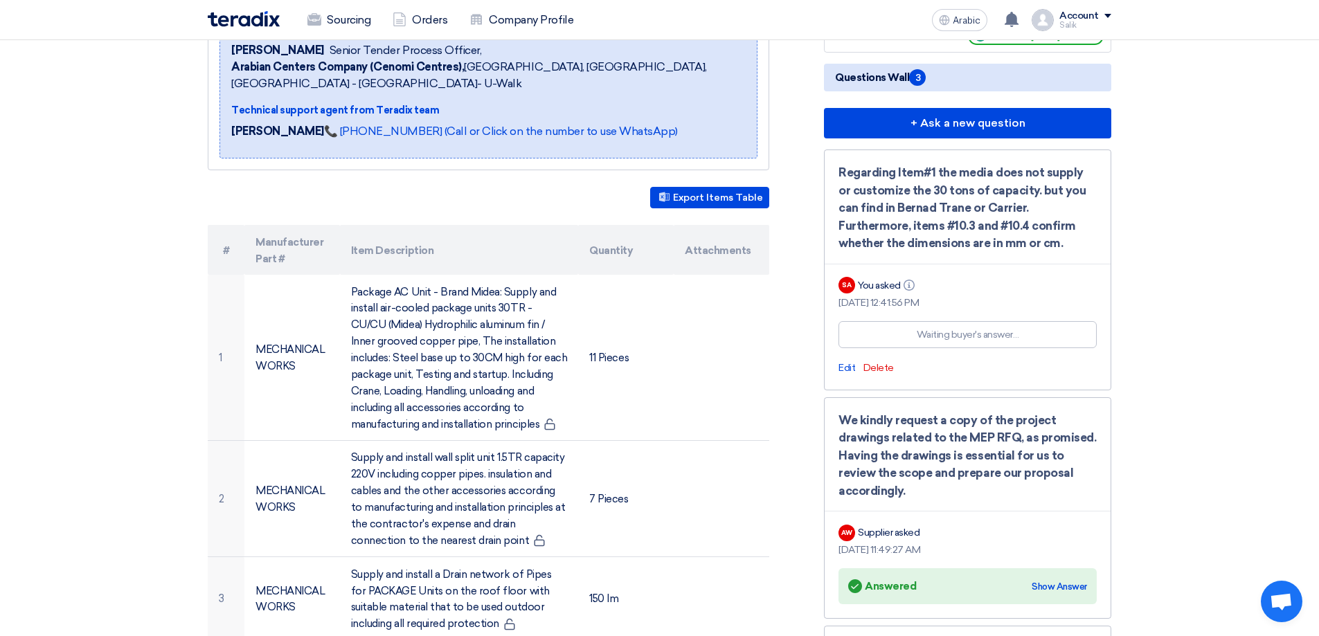
scroll to position [0, 0]
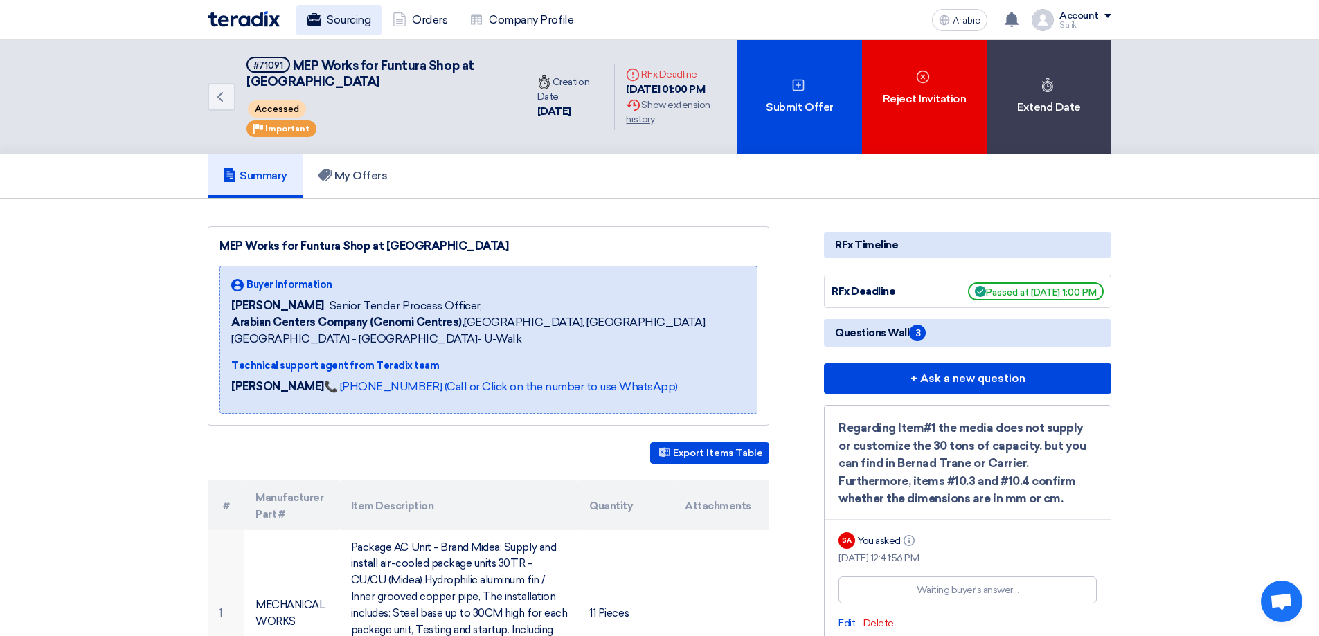
click at [339, 24] on font "Sourcing" at bounding box center [349, 19] width 44 height 13
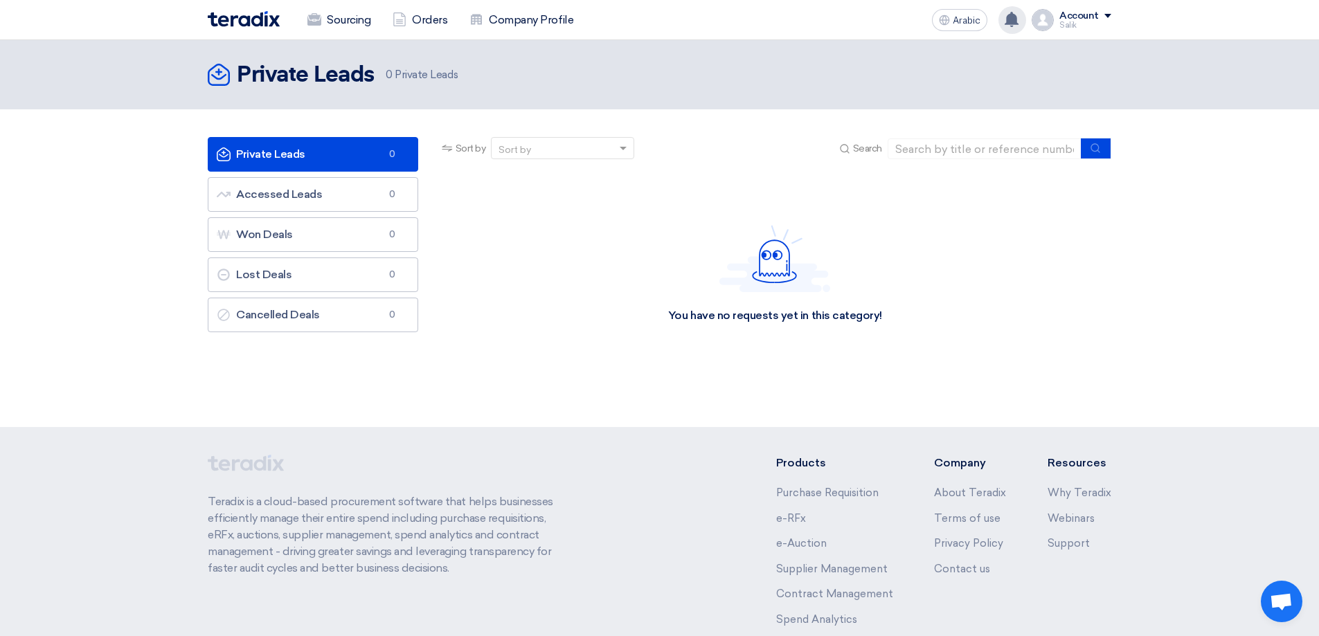
click at [1019, 15] on icon at bounding box center [1011, 19] width 15 height 15
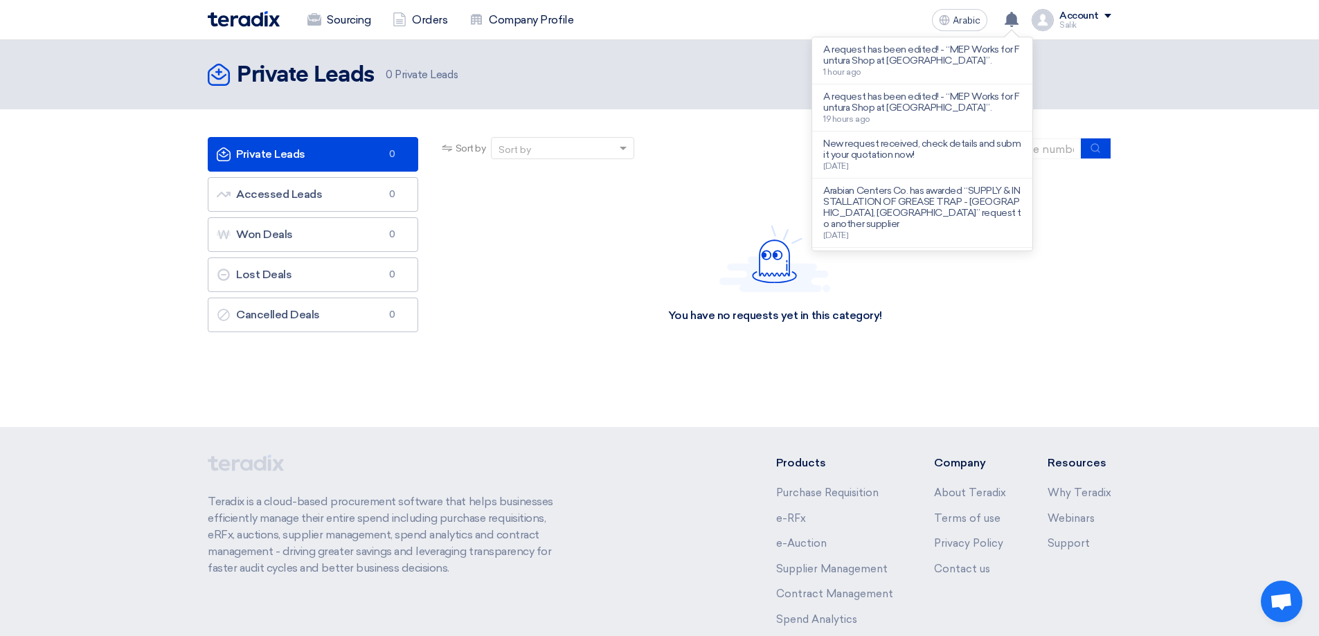
click at [916, 54] on font "A request has been edited! - “MEP Works for Funtura Shop at [GEOGRAPHIC_DATA]”." at bounding box center [921, 55] width 196 height 23
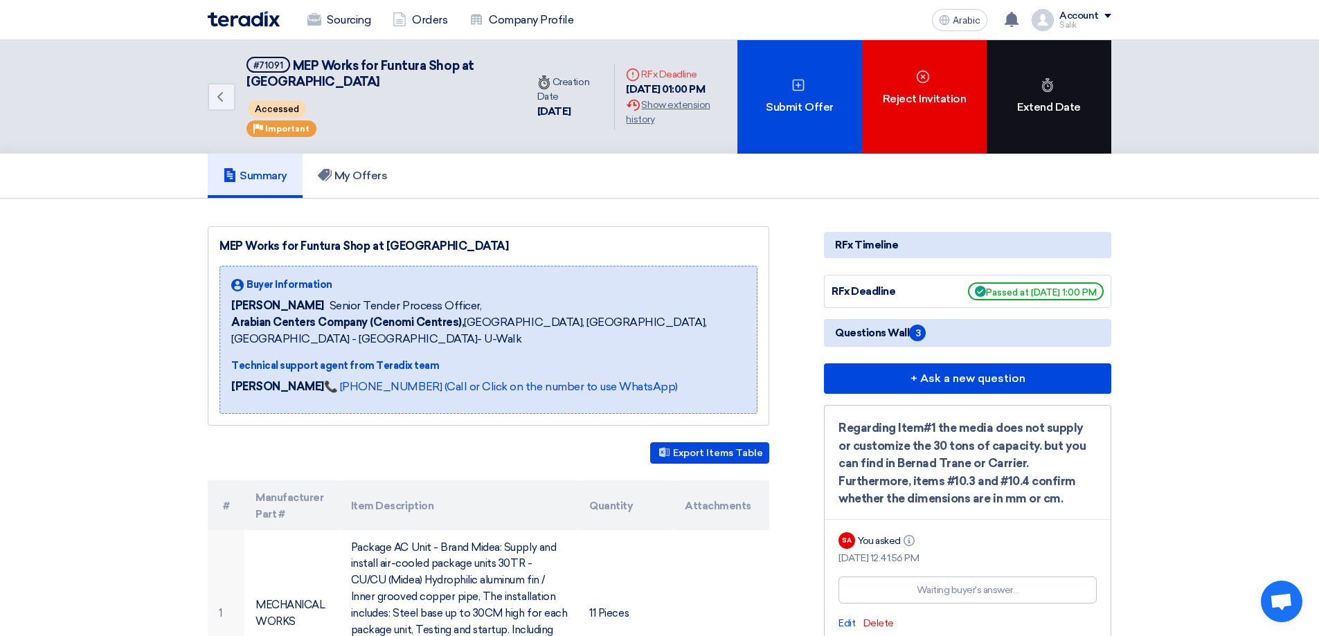
click at [1030, 96] on div "Extend Date" at bounding box center [1048, 97] width 125 height 114
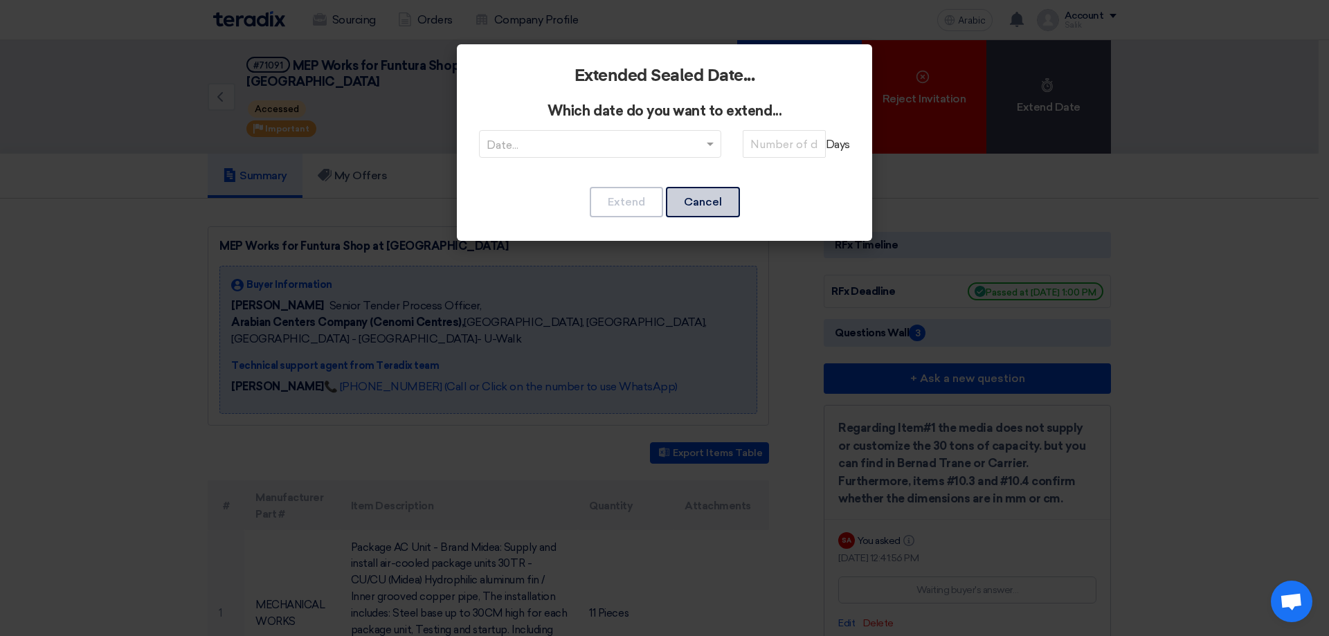
click at [714, 197] on font "Cancel" at bounding box center [703, 201] width 38 height 13
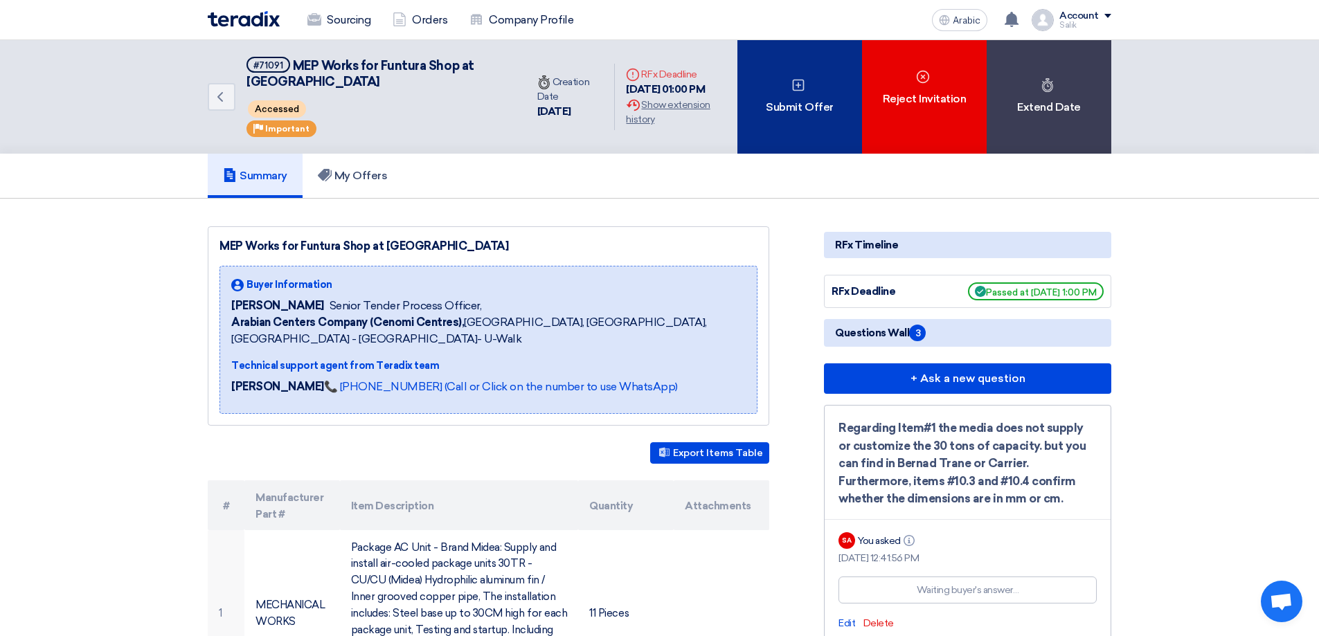
click at [761, 105] on div "Submit Offer" at bounding box center [799, 97] width 125 height 114
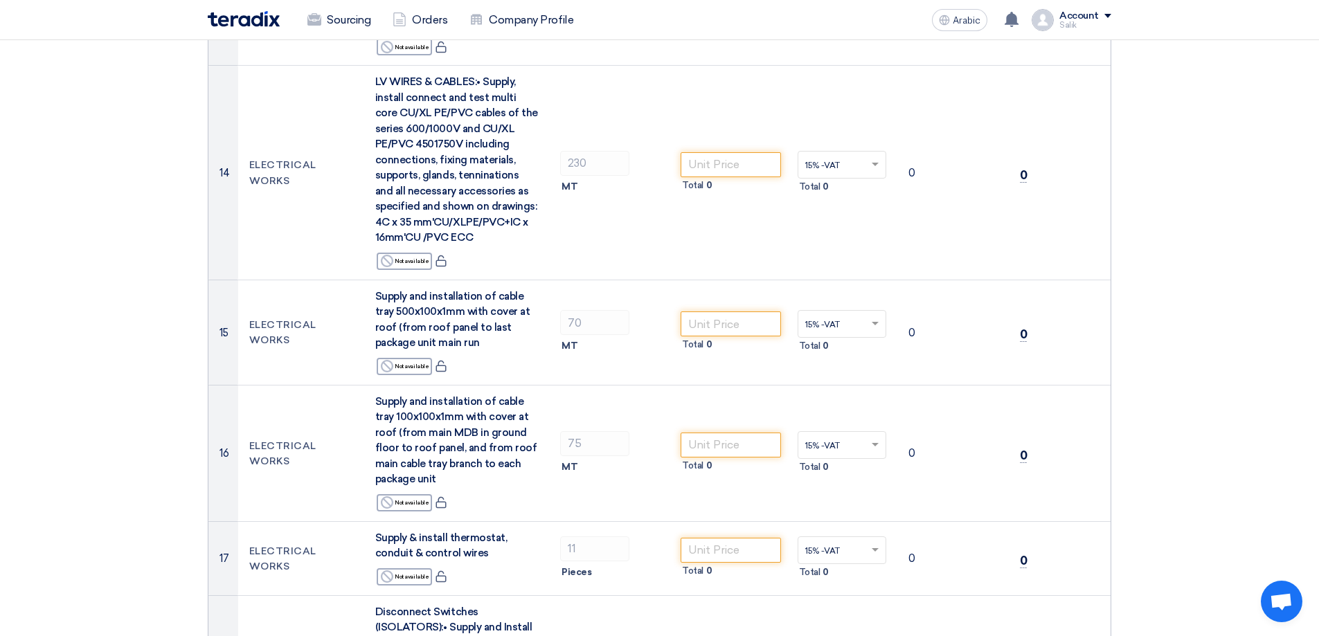
scroll to position [1855, 0]
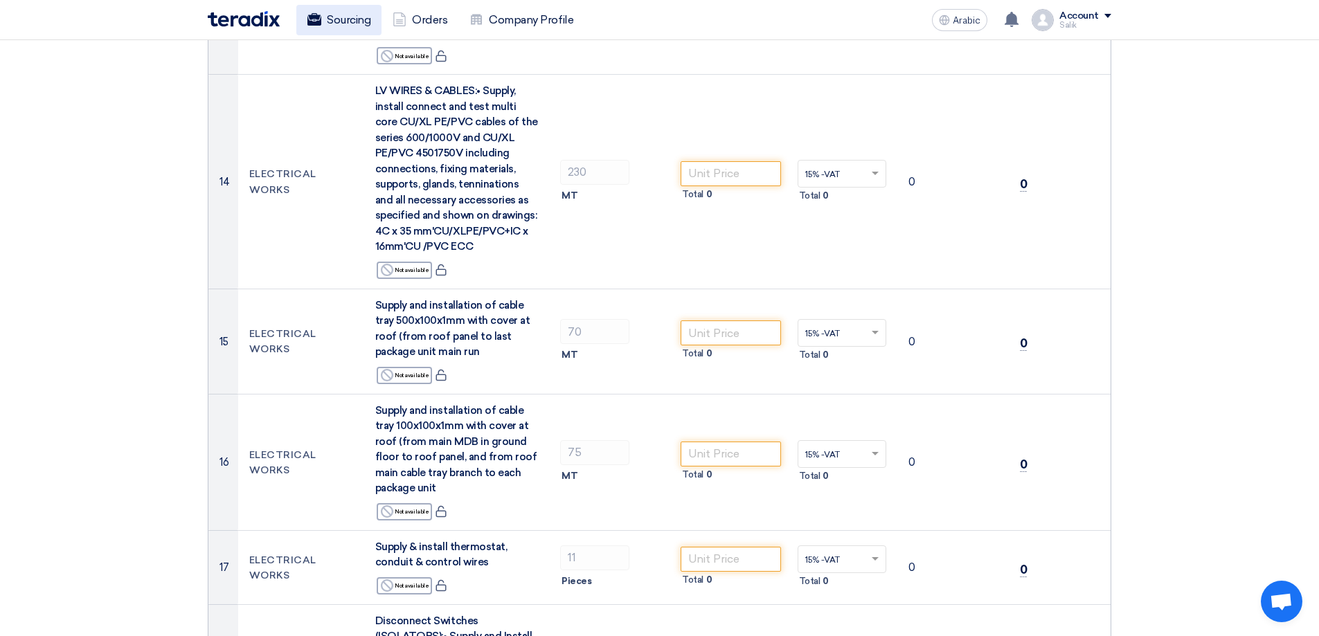
click at [322, 19] on link "Sourcing" at bounding box center [338, 20] width 85 height 30
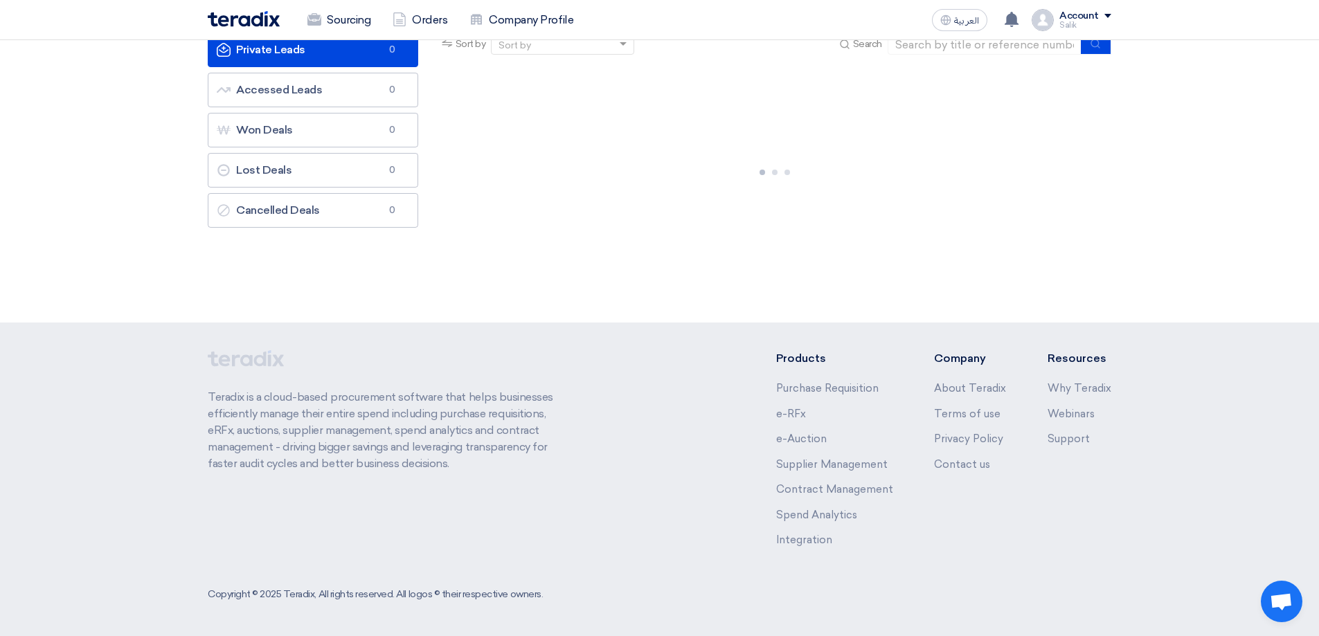
scroll to position [0, 0]
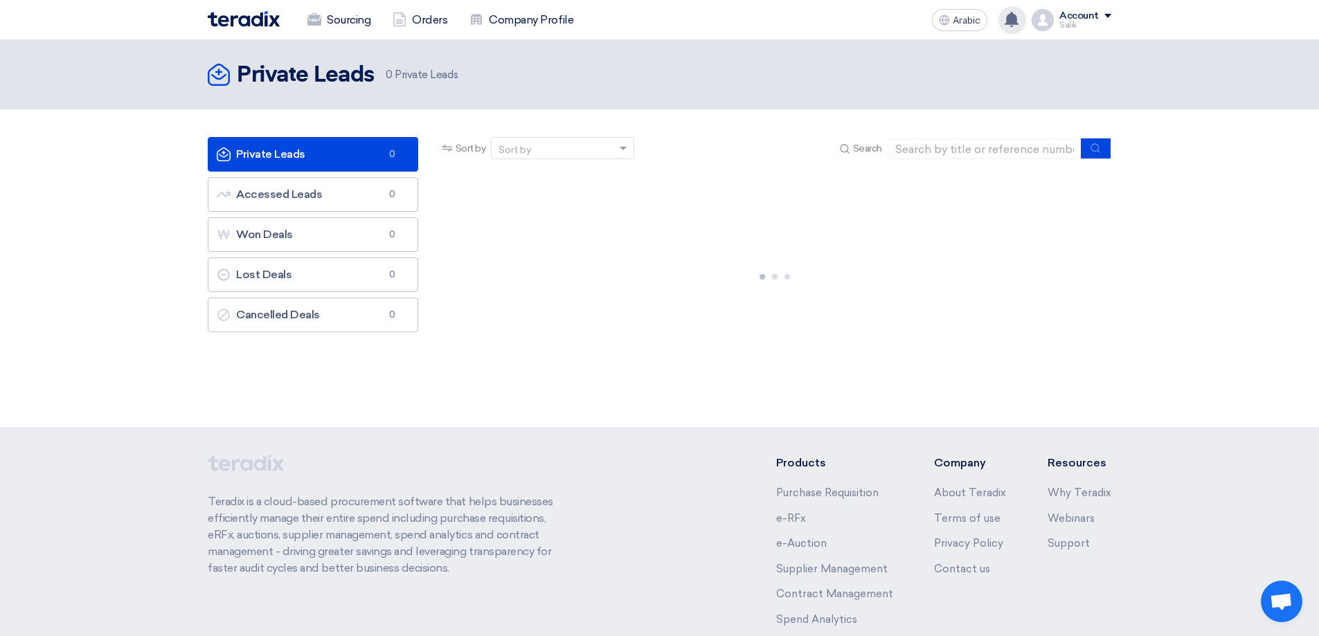
click at [1004, 14] on div "A request has been edited! - "MEP Works for Funtura Shop at [GEOGRAPHIC_DATA]".…" at bounding box center [1012, 20] width 28 height 28
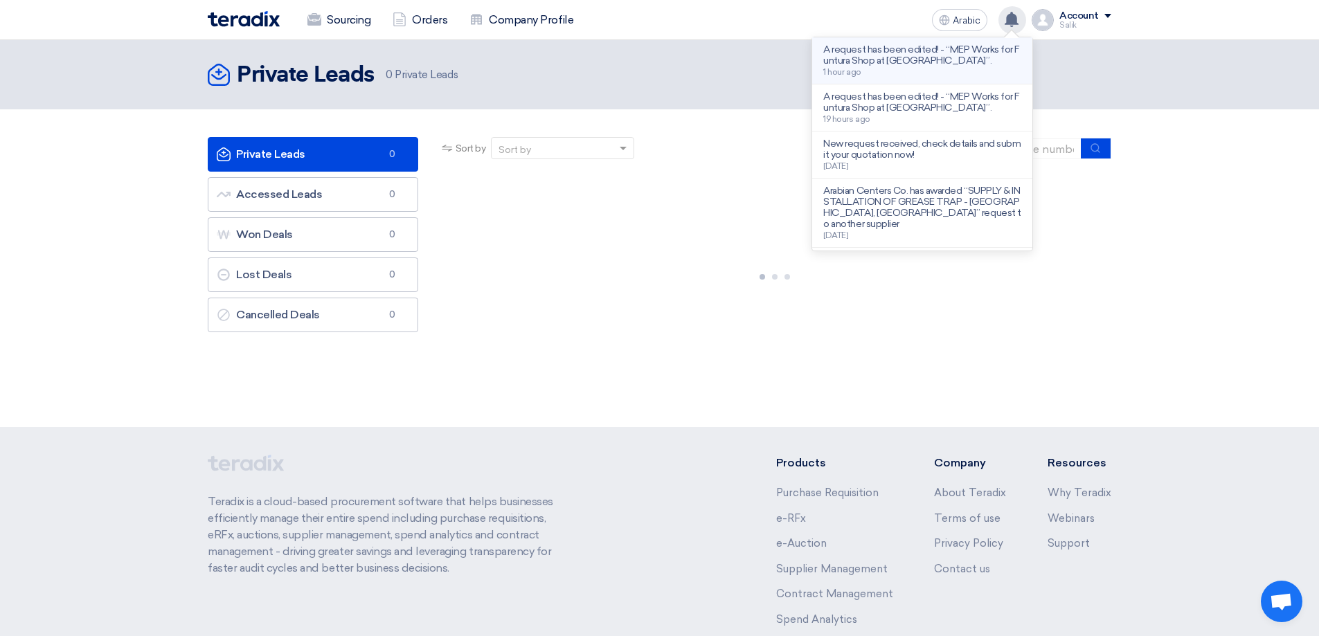
click at [948, 56] on font "A request has been edited! - “MEP Works for Funtura Shop at [GEOGRAPHIC_DATA]”." at bounding box center [921, 55] width 196 height 23
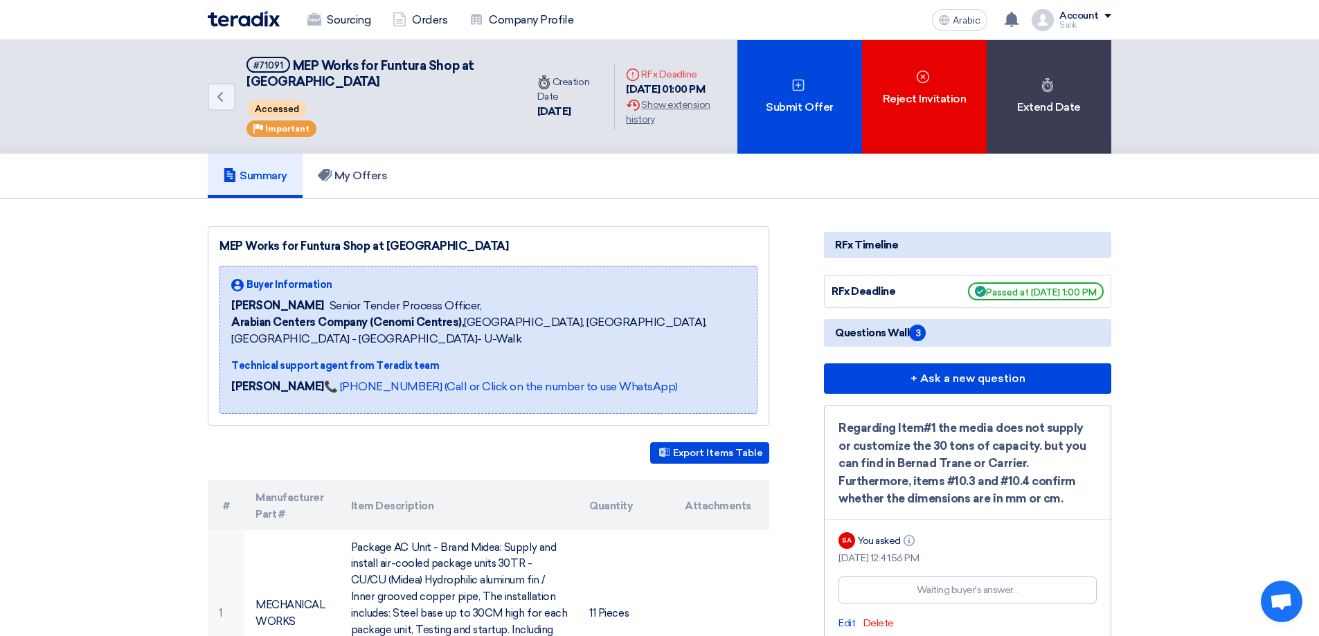
drag, startPoint x: 233, startPoint y: 304, endPoint x: 312, endPoint y: 304, distance: 78.2
click at [312, 304] on div "[PERSON_NAME] Senior Tender Process Officer," at bounding box center [488, 306] width 514 height 17
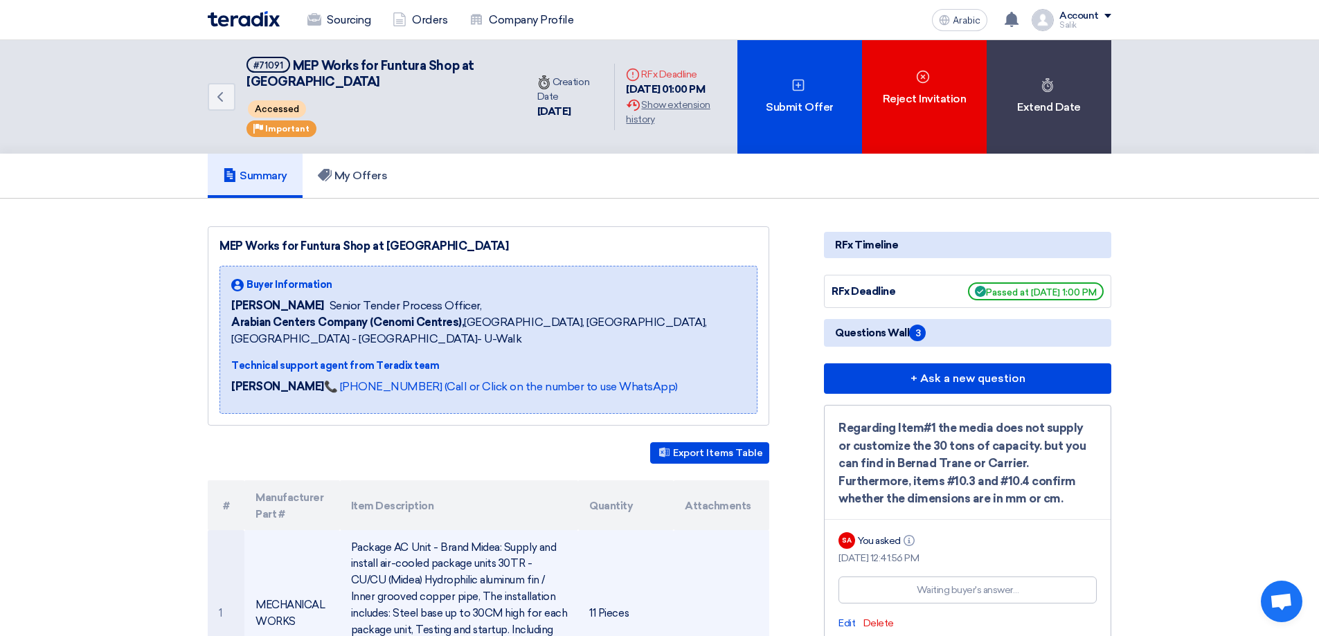
copy font "[PERSON_NAME]"
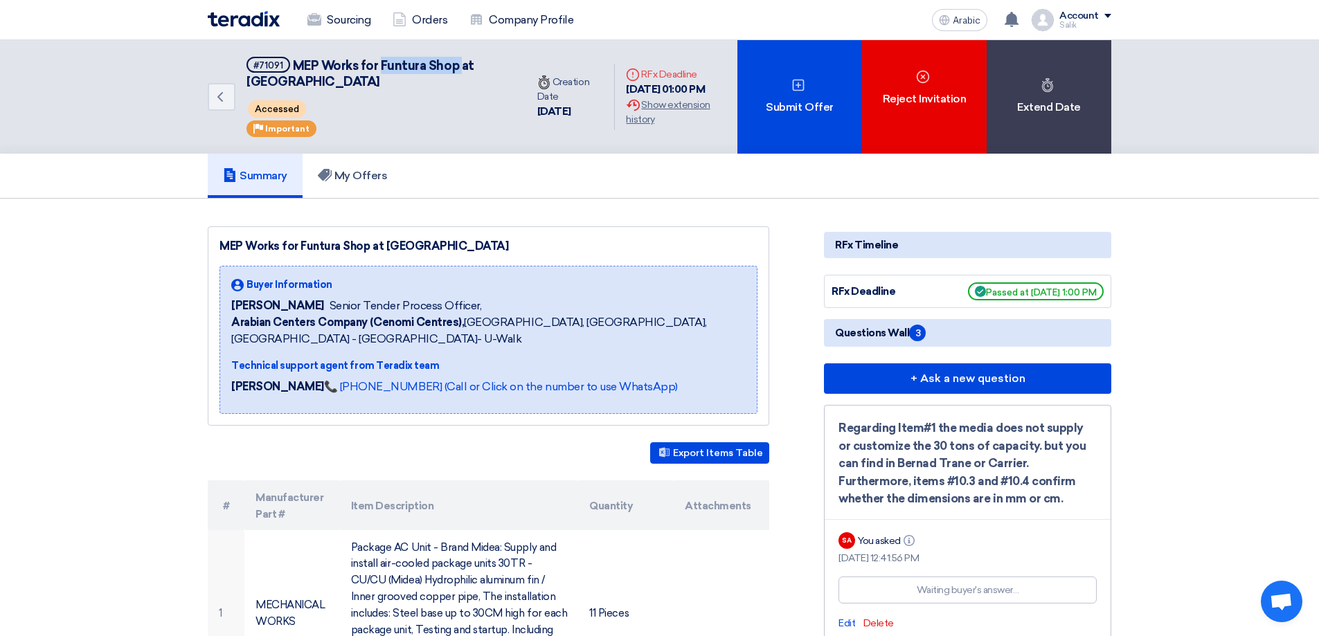
drag, startPoint x: 379, startPoint y: 63, endPoint x: 460, endPoint y: 66, distance: 81.0
click at [460, 66] on font "MEP Works for Funtura Shop at [GEOGRAPHIC_DATA]" at bounding box center [360, 73] width 228 height 31
copy font "Funtura Shop"
click at [345, 64] on font "MEP Works for Funtura Shop at [GEOGRAPHIC_DATA]" at bounding box center [360, 73] width 228 height 31
drag, startPoint x: 294, startPoint y: 60, endPoint x: 357, endPoint y: 66, distance: 63.3
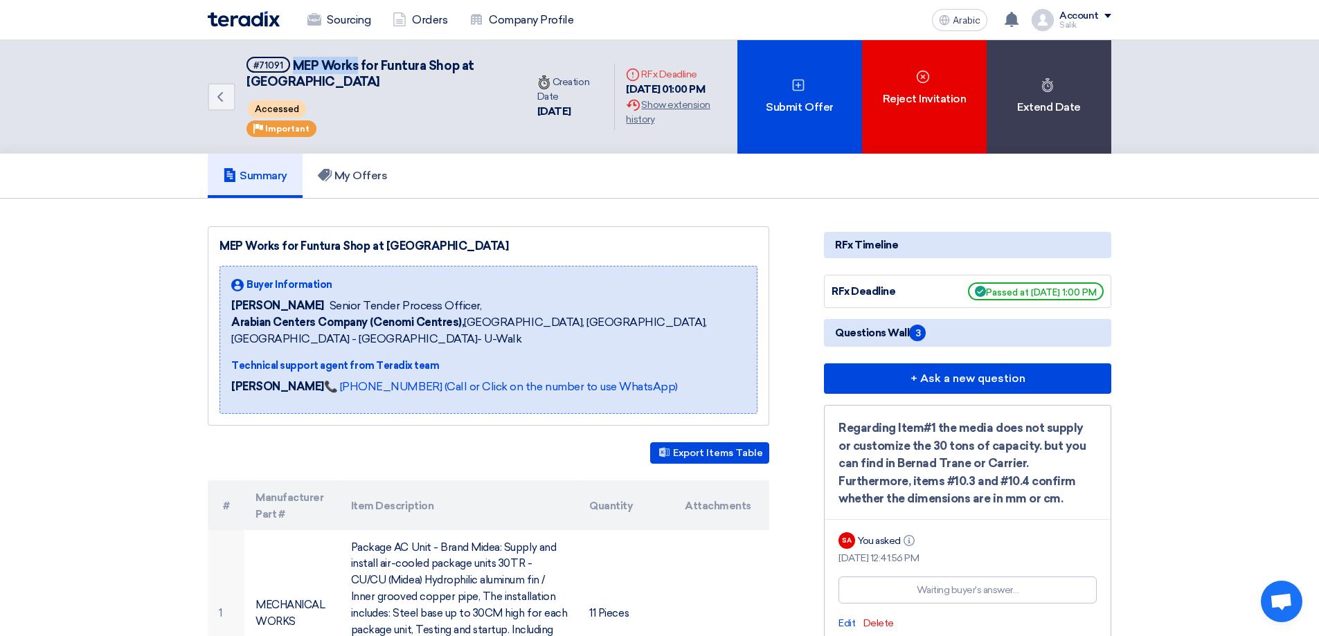
click at [357, 66] on font "MEP Works for Funtura Shop at [GEOGRAPHIC_DATA]" at bounding box center [360, 73] width 228 height 31
copy font "MEP Works"
click at [464, 66] on font "MEP Works for Funtura Shop at [GEOGRAPHIC_DATA]" at bounding box center [360, 73] width 228 height 31
drag, startPoint x: 476, startPoint y: 64, endPoint x: 501, endPoint y: 77, distance: 27.2
click at [501, 77] on h5 "#71091 MEP Works for Funtura Shop at [GEOGRAPHIC_DATA]" at bounding box center [377, 74] width 263 height 34
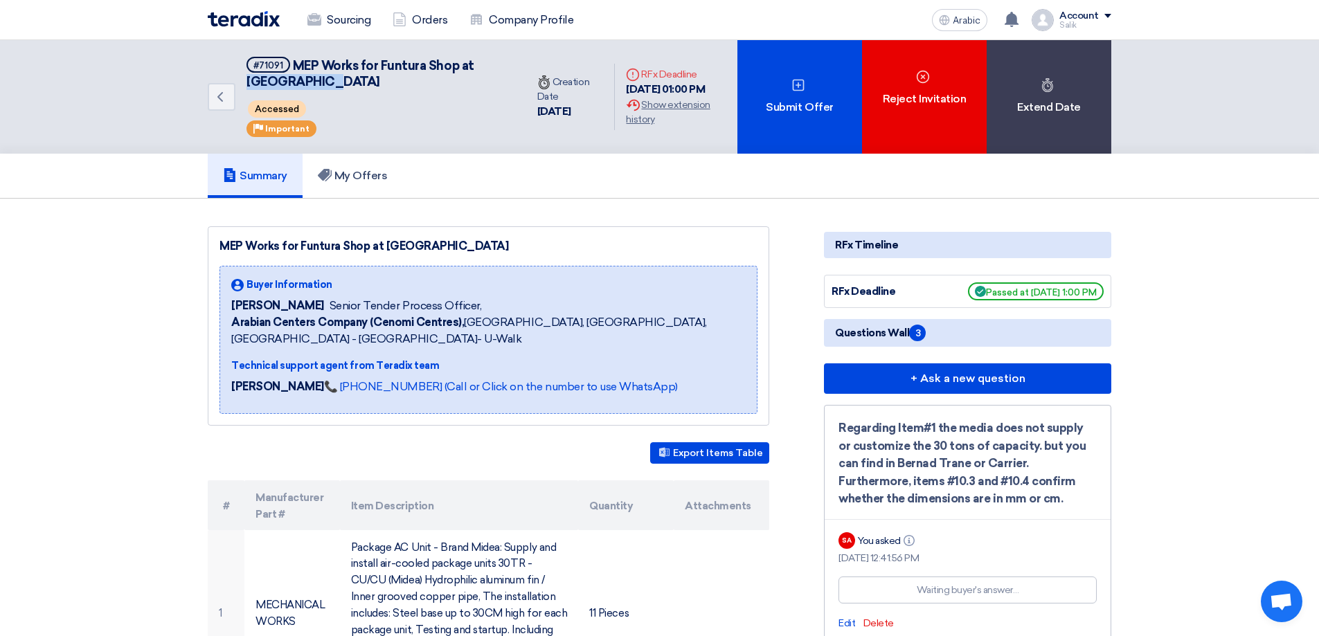
copy font "Al-Ahsa Mall"
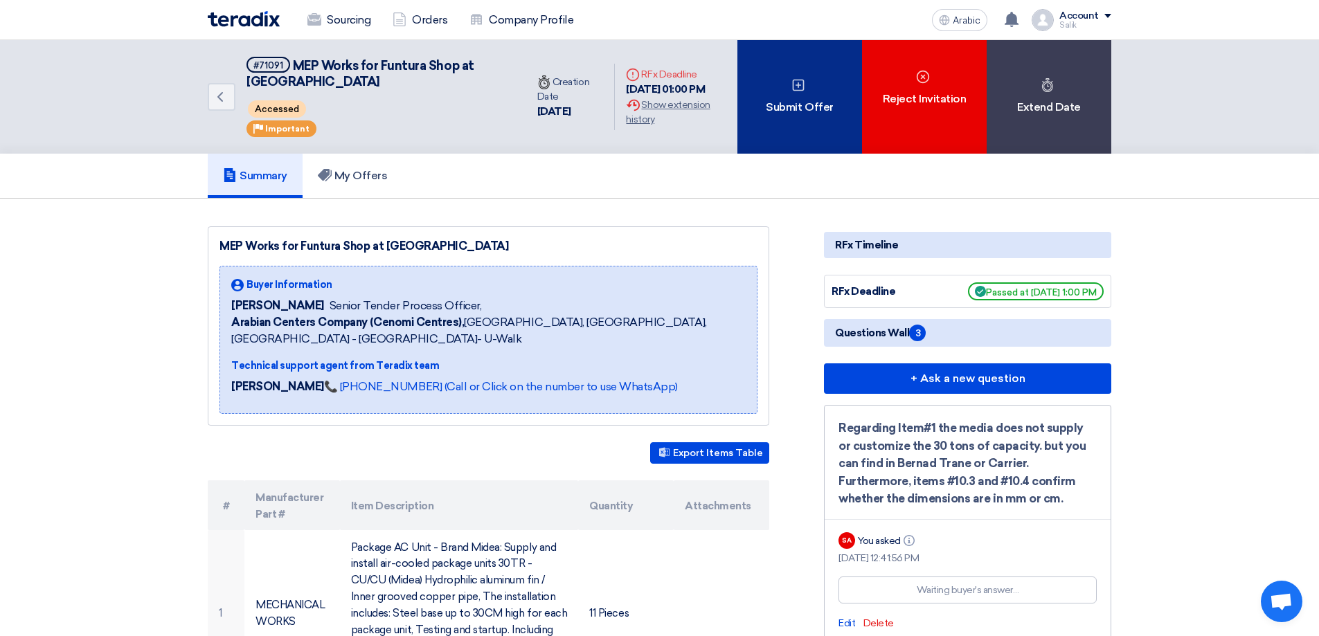
click at [811, 96] on div "Submit Offer" at bounding box center [799, 97] width 125 height 114
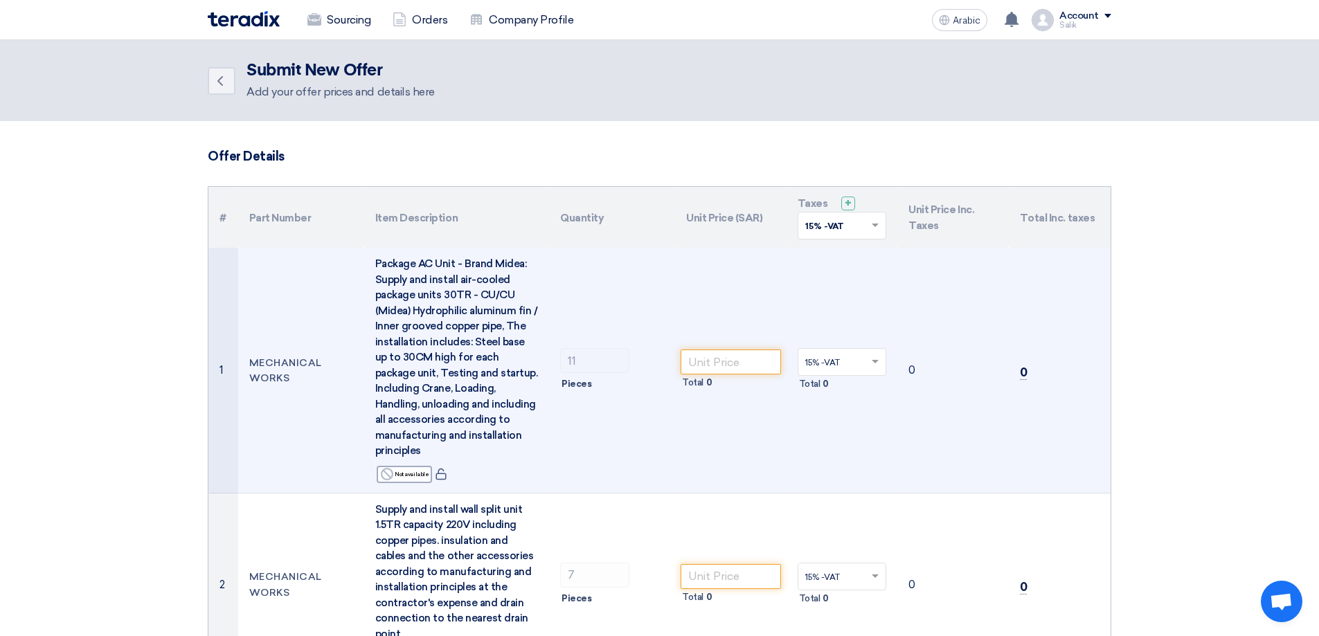
click at [455, 472] on div "Reject Not available" at bounding box center [456, 475] width 163 height 20
click at [439, 474] on use at bounding box center [440, 475] width 10 height 12
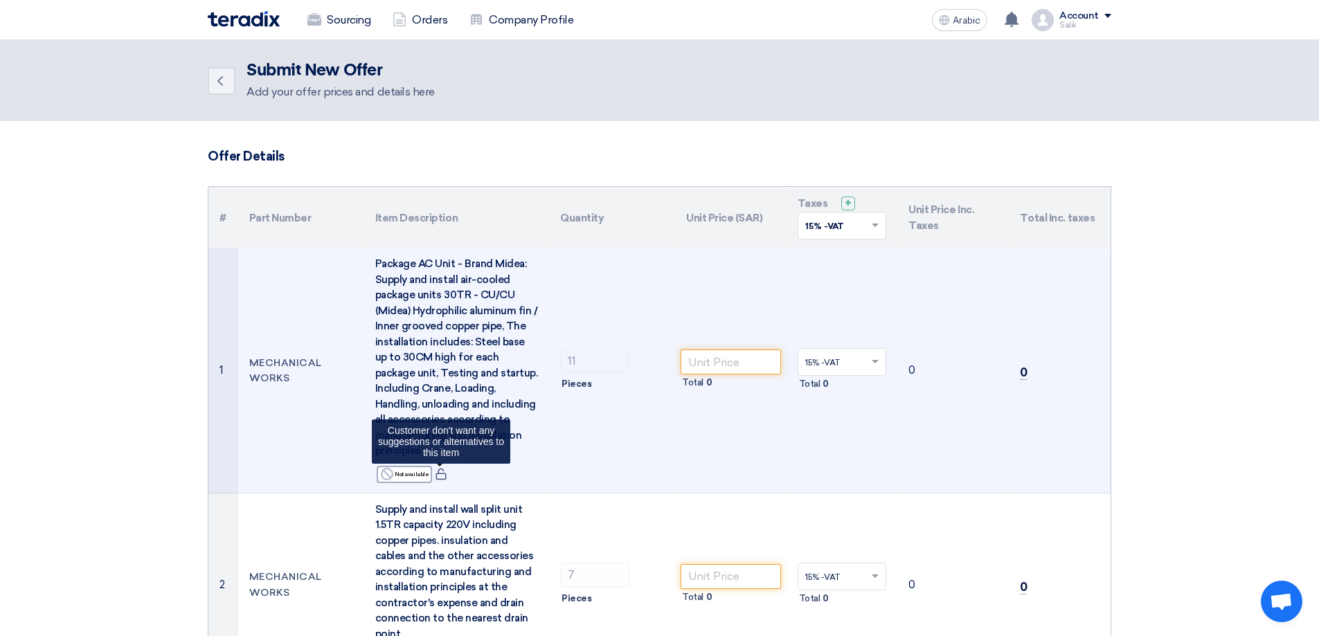
click at [439, 474] on use at bounding box center [440, 475] width 10 height 12
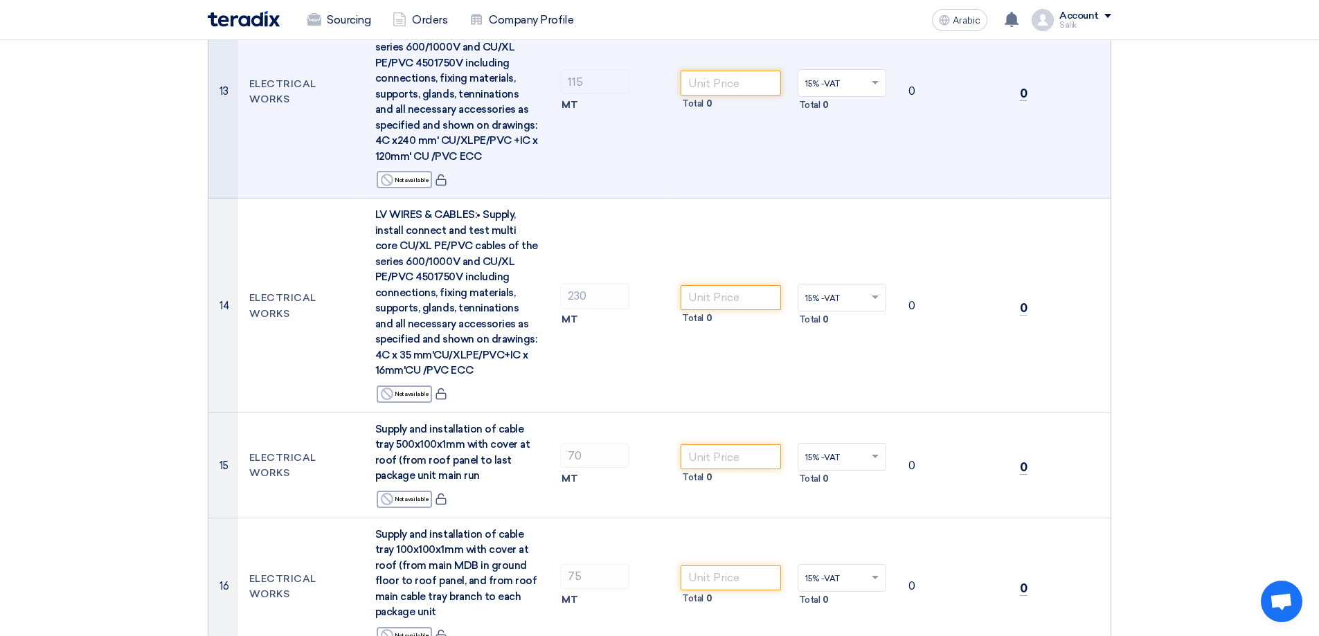
scroll to position [1733, 0]
